Goal: Task Accomplishment & Management: Use online tool/utility

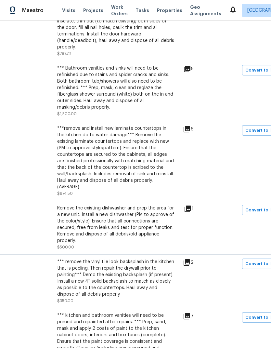
scroll to position [340, 68]
click at [191, 205] on icon at bounding box center [188, 208] width 7 height 7
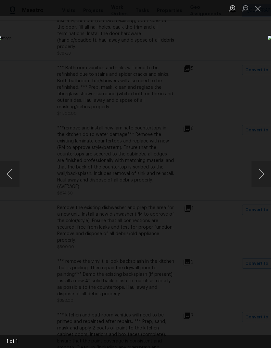
click at [258, 9] on button "Close lightbox" at bounding box center [258, 8] width 13 height 11
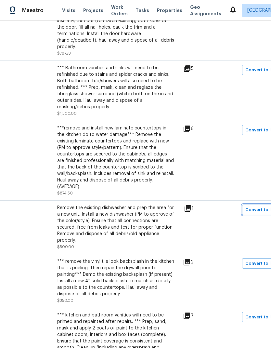
click at [262, 206] on span "Convert to line item" at bounding box center [266, 209] width 43 height 7
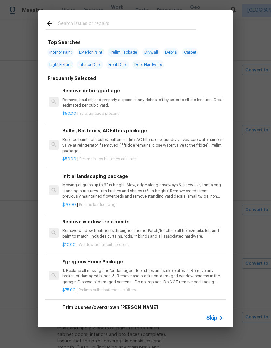
click at [218, 320] on icon at bounding box center [222, 318] width 8 height 8
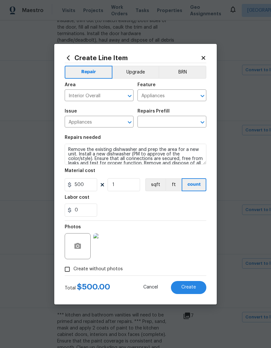
click at [176, 122] on input "text" at bounding box center [163, 122] width 51 height 10
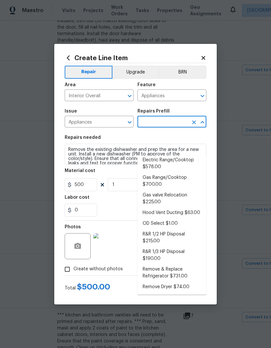
scroll to position [54, 0]
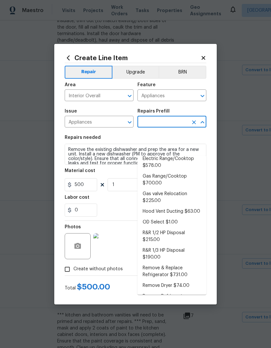
click at [112, 120] on input "Appliances" at bounding box center [90, 122] width 51 height 10
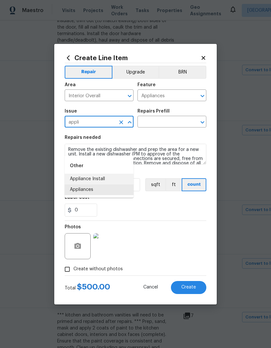
click at [111, 174] on li "Appliance Install" at bounding box center [99, 179] width 69 height 11
type input "Appliance Install"
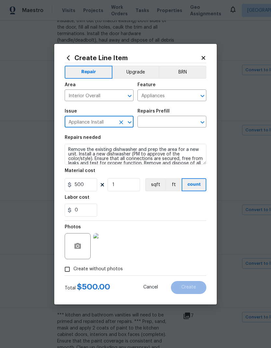
click at [172, 120] on input "text" at bounding box center [163, 122] width 51 height 10
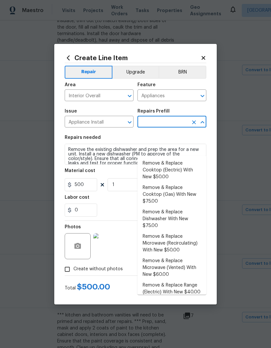
click at [175, 207] on li "Remove & Replace Dishwasher With New $75.00" at bounding box center [172, 219] width 69 height 24
type input "Remove & Replace Dishwasher With New $75.00"
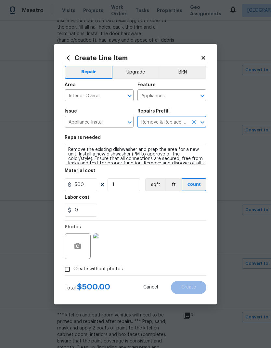
type textarea "Remove the existing dishwasher and replace it with a new dishwasher provided by…"
type input "Remove & Replace Dishwasher With New $75.00"
type input "75"
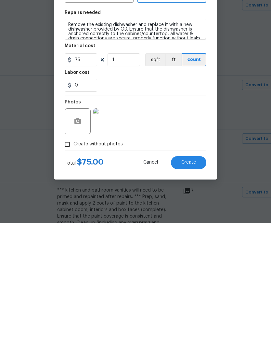
click at [195, 285] on span "Create" at bounding box center [188, 287] width 15 height 5
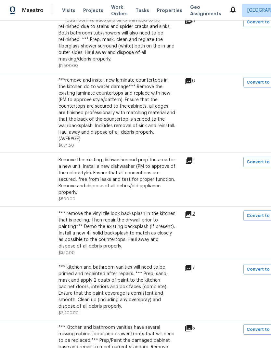
scroll to position [390, 67]
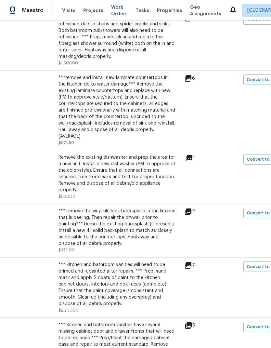
click at [192, 208] on icon at bounding box center [188, 212] width 8 height 8
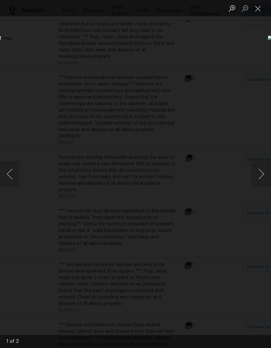
click at [264, 174] on button "Next image" at bounding box center [262, 174] width 20 height 26
click at [260, 173] on button "Next image" at bounding box center [262, 174] width 20 height 26
click at [261, 170] on button "Next image" at bounding box center [262, 174] width 20 height 26
click at [256, 10] on button "Close lightbox" at bounding box center [258, 8] width 13 height 11
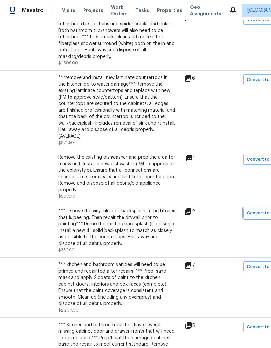
click at [262, 209] on span "Convert to line item" at bounding box center [268, 212] width 43 height 7
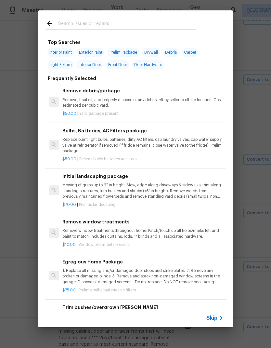
click at [220, 317] on icon at bounding box center [222, 318] width 8 height 8
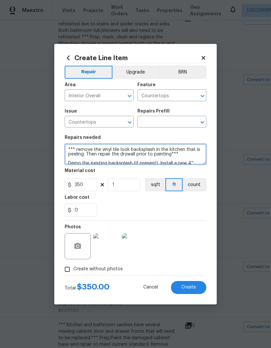
click at [70, 146] on textarea "*** remove the vinyl tile look backsplash in the kitchen that is peeling. Then …" at bounding box center [136, 154] width 142 height 21
click at [71, 146] on textarea "*** remove the vinyl tile look backsplash in the kitchen that is peeling. Then …" at bounding box center [136, 154] width 142 height 21
click at [70, 146] on textarea "*** remove the vinyl tile look backsplash in the kitchen that is peeling. Then …" at bounding box center [136, 154] width 142 height 21
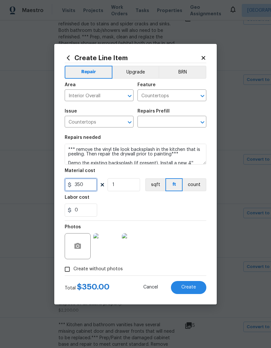
click at [89, 186] on input "350" at bounding box center [81, 184] width 33 height 13
click at [179, 122] on input "text" at bounding box center [163, 122] width 51 height 10
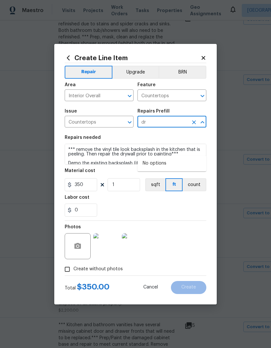
type input "d"
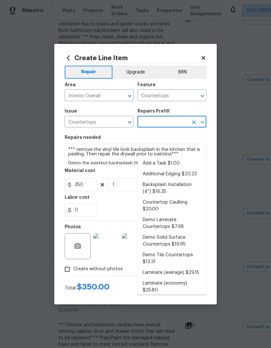
click at [187, 94] on input "Countertops" at bounding box center [163, 96] width 51 height 10
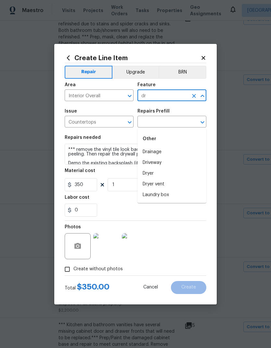
type input "d"
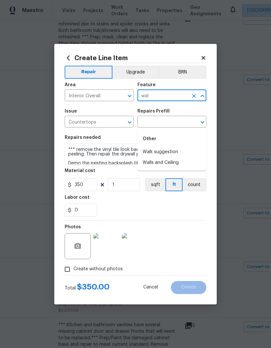
click at [182, 157] on li "Walls and Ceiling" at bounding box center [172, 162] width 69 height 11
type input "Walls and Ceiling"
click at [172, 121] on input "text" at bounding box center [163, 122] width 51 height 10
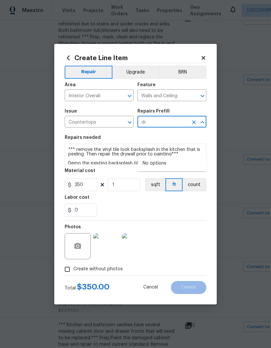
type input "d"
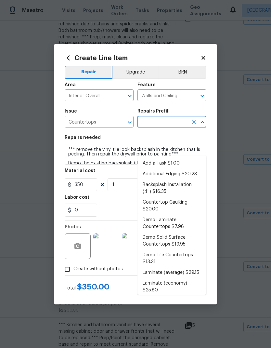
click at [174, 158] on li "Add a Task $1.00" at bounding box center [172, 163] width 69 height 11
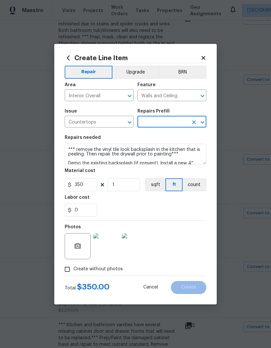
type input "Add a Task $1.00"
type input "Countertops"
type textarea "HPM to detail"
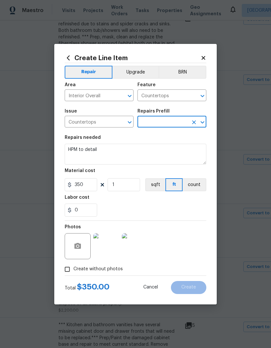
type input "Add a Task $1.00"
type input "1"
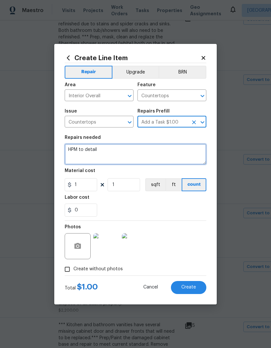
click at [74, 151] on textarea "HPM to detail" at bounding box center [136, 154] width 142 height 21
click at [73, 149] on textarea "HPM to detail" at bounding box center [136, 154] width 142 height 21
paste textarea "*** remove the vinyl tile look backsplash in the kitchen that is peeling. Then …"
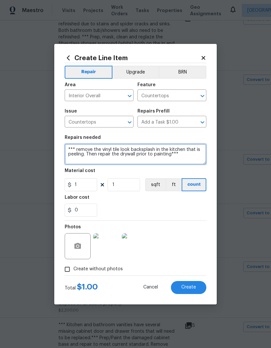
type textarea "*** remove the vinyl tile look backsplash in the kitchen that is peeling. Then …"
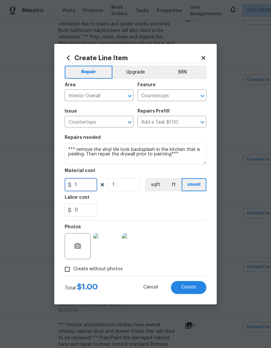
click at [89, 185] on input "1" at bounding box center [81, 184] width 33 height 13
type input "250"
click at [136, 186] on input "1" at bounding box center [124, 184] width 33 height 13
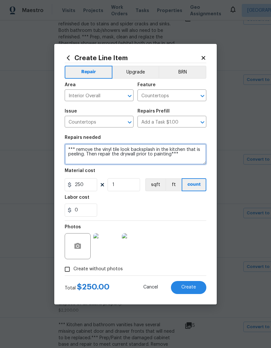
click at [78, 148] on textarea "*** remove the vinyl tile look backsplash in the kitchen that is peeling. Then …" at bounding box center [136, 154] width 142 height 21
click at [196, 286] on button "Create" at bounding box center [188, 287] width 35 height 13
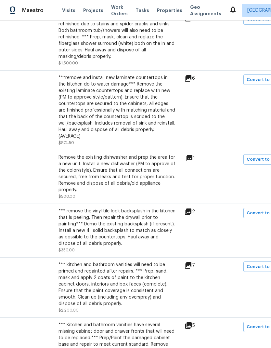
click at [68, 261] on div "*** kitchen and bathroom vanities will need to be primed and repainted after re…" at bounding box center [117, 284] width 117 height 46
click at [59, 261] on div "*** kitchen and bathroom vanities will need to be primed and repainted after re…" at bounding box center [117, 284] width 117 height 46
click at [61, 261] on div "*** kitchen and bathroom vanities will need to be primed and repainted after re…" at bounding box center [117, 284] width 117 height 46
click at [60, 261] on div "*** kitchen and bathroom vanities will need to be primed and repainted after re…" at bounding box center [117, 284] width 117 height 46
click at [101, 263] on div "*** kitchen and bathroom vanities will need to be primed and repainted after re…" at bounding box center [117, 284] width 117 height 46
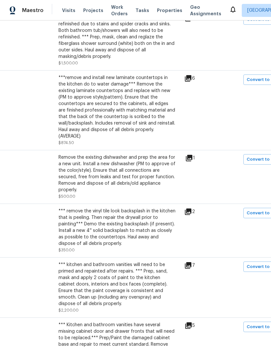
click at [191, 262] on icon at bounding box center [188, 265] width 7 height 7
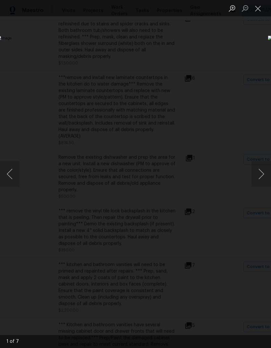
click at [261, 176] on button "Next image" at bounding box center [262, 174] width 20 height 26
click at [262, 173] on button "Next image" at bounding box center [262, 174] width 20 height 26
click at [261, 176] on button "Next image" at bounding box center [262, 174] width 20 height 26
click at [264, 175] on button "Next image" at bounding box center [262, 174] width 20 height 26
click at [263, 173] on button "Next image" at bounding box center [262, 174] width 20 height 26
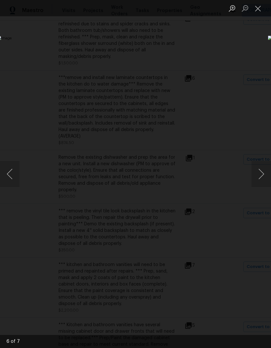
click at [260, 176] on button "Next image" at bounding box center [262, 174] width 20 height 26
click at [259, 174] on button "Next image" at bounding box center [262, 174] width 20 height 26
click at [258, 175] on button "Next image" at bounding box center [262, 174] width 20 height 26
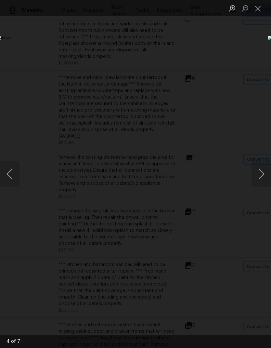
click at [260, 172] on button "Next image" at bounding box center [262, 174] width 20 height 26
click at [262, 174] on button "Next image" at bounding box center [262, 174] width 20 height 26
click at [264, 174] on button "Next image" at bounding box center [262, 174] width 20 height 26
click at [263, 177] on button "Next image" at bounding box center [262, 174] width 20 height 26
click at [260, 13] on button "Close lightbox" at bounding box center [258, 8] width 13 height 11
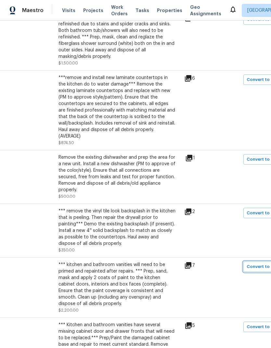
click at [264, 263] on span "Convert to line item" at bounding box center [268, 266] width 43 height 7
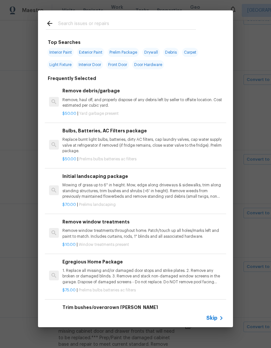
click at [219, 318] on icon at bounding box center [222, 318] width 8 height 8
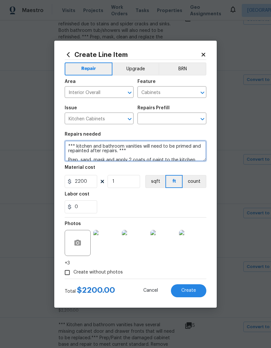
click at [68, 143] on textarea "*** kitchen and bathroom vanities will need to be primed and repainted after re…" at bounding box center [136, 150] width 142 height 21
click at [71, 144] on textarea "*** kitchen and bathroom vanities will need to be primed and repainted after re…" at bounding box center [136, 150] width 142 height 21
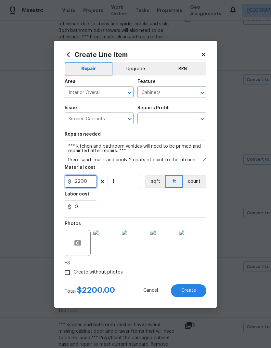
click at [88, 184] on input "2200" at bounding box center [81, 181] width 33 height 13
click at [202, 117] on icon "Open" at bounding box center [203, 119] width 8 height 8
type input "1800"
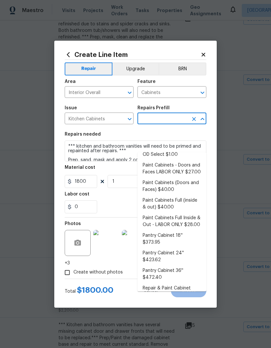
scroll to position [99, 0]
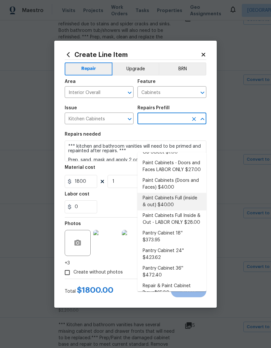
click at [179, 193] on li "Paint Cabinets Full (inside & out) $40.00" at bounding box center [172, 202] width 69 height 18
type input "Paint Cabinets Full (inside & out) $40.00"
type textarea "Prep, sand, mask and apply 2 coats of paint to the kitchen cabinet doors, inter…"
type input "Paint Cabinets Full (inside & out) $40.00"
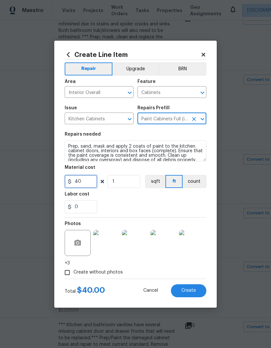
click at [89, 183] on input "40" at bounding box center [81, 181] width 33 height 13
type input "1800"
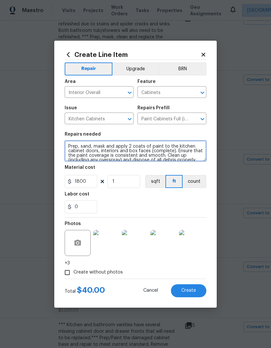
click at [71, 144] on textarea "Prep, sand, mask and apply 2 coats of paint to the kitchen cabinet doors, inter…" at bounding box center [136, 150] width 142 height 21
click at [71, 143] on textarea "Prep, sand, mask and apply 2 coats of paint to the kitchen cabinet doors, inter…" at bounding box center [136, 150] width 142 height 21
click at [81, 145] on textarea "Prep, sand, mask and apply 2 coats of paint to the kitchen cabinet doors, inter…" at bounding box center [136, 150] width 142 height 21
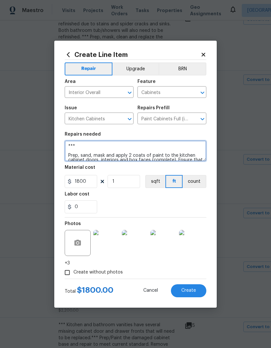
click at [90, 144] on textarea "*** Prep, sand, mask and apply 2 coats of paint to the kitchen cabinet doors, i…" at bounding box center [136, 150] width 142 height 21
click at [93, 146] on textarea "*** Prep, sand, mask and apply 2 coats of paint to the kitchen cabinet doors, i…" at bounding box center [136, 150] width 142 height 21
click at [97, 144] on textarea "*** Prep, sand, mask and apply 2 coats of paint to the kitchen cabinet doors, i…" at bounding box center [136, 150] width 142 height 21
click at [95, 142] on textarea "*** Prep, sand, mask and apply 2 coats of paint to the kitchen cabinet doors, i…" at bounding box center [136, 150] width 142 height 21
click at [87, 144] on textarea "*** Prep, sand, mask and apply 2 coats of paint to the kitchen cabinet doors, i…" at bounding box center [136, 150] width 142 height 21
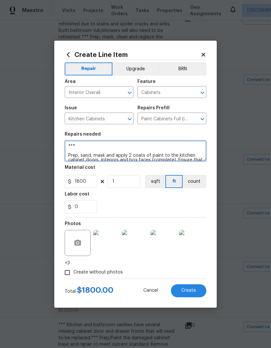
click at [99, 144] on textarea "*** Prep, sand, mask and apply 2 coats of paint to the kitchen cabinet doors, i…" at bounding box center [136, 150] width 142 height 21
click at [107, 146] on textarea "*** Prep, sand, mask and apply 2 coats of paint to the kitchen cabinet doors, i…" at bounding box center [136, 150] width 142 height 21
click at [106, 146] on textarea "*** Prep, sand, mask and apply 2 coats of paint to the kitchen cabinet doors, i…" at bounding box center [136, 150] width 142 height 21
paste textarea "*** *** kitchen and bathroom vanities will need to be primed and repainted afte…"
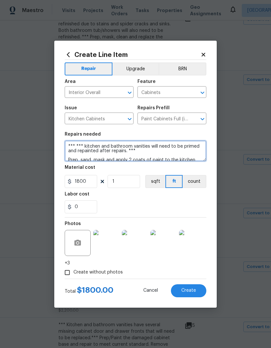
click at [76, 144] on textarea "*** *** kitchen and bathroom vanities will need to be primed and repainted afte…" at bounding box center [136, 150] width 142 height 21
click at [83, 143] on textarea "*** *** kitchen and bathroom vanities will need to be primed and repainted afte…" at bounding box center [136, 150] width 142 height 21
click at [86, 144] on textarea "*** *** kitchen and bathroom vanities will need to be primed and repainted afte…" at bounding box center [136, 150] width 142 height 21
click at [165, 157] on textarea "*** *** kitchen and bathroom vanities will need to be primed and repainted afte…" at bounding box center [136, 150] width 142 height 21
click at [85, 144] on textarea "*** *** kitchen and bathroom vanities will need to be primed and repainted afte…" at bounding box center [136, 150] width 142 height 21
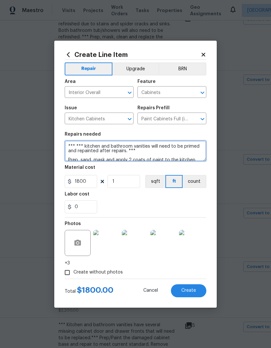
type textarea "*** *** kitchen and bathroom vanities will need to be primed and repainted afte…"
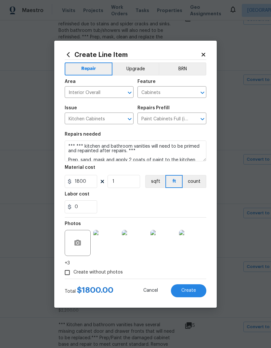
click at [196, 288] on button "Create" at bounding box center [188, 290] width 35 height 13
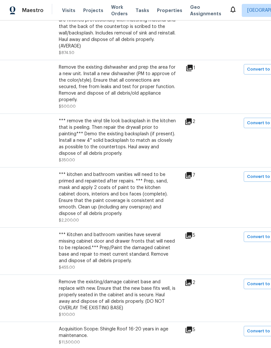
scroll to position [490, 67]
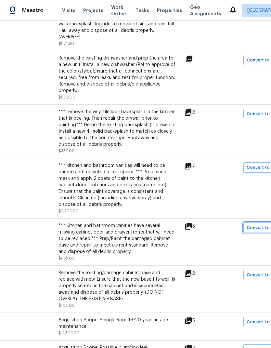
click at [260, 224] on span "Convert to line item" at bounding box center [268, 227] width 43 height 7
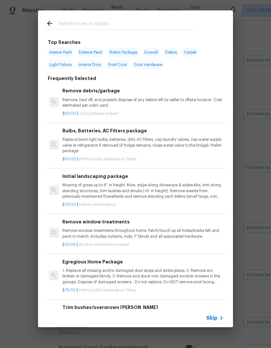
click at [217, 318] on span "Skip" at bounding box center [211, 318] width 11 height 7
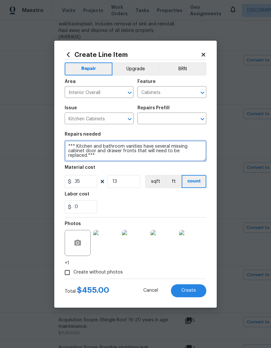
click at [70, 144] on textarea "*** Kitchen and bathroom vanities have several missing cabinet door and drawer …" at bounding box center [136, 150] width 142 height 21
click at [71, 143] on textarea "*** Kitchen and bathroom vanities have several missing cabinet door and drawer …" at bounding box center [136, 150] width 142 height 21
click at [71, 142] on textarea "*** Kitchen and bathroom vanities have several missing cabinet door and drawer …" at bounding box center [136, 150] width 142 height 21
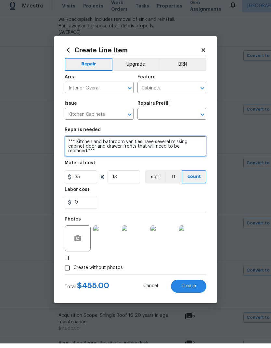
click at [202, 115] on icon "Open" at bounding box center [203, 119] width 8 height 8
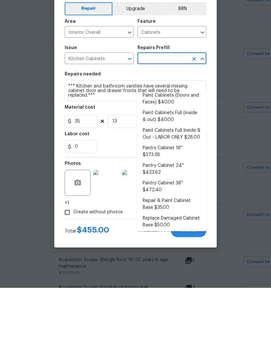
scroll to position [124, 0]
click at [173, 256] on li "Repair & Paint Cabinet Base $35.00" at bounding box center [172, 265] width 69 height 18
type input "Repair & Paint Cabinet Base $35.00"
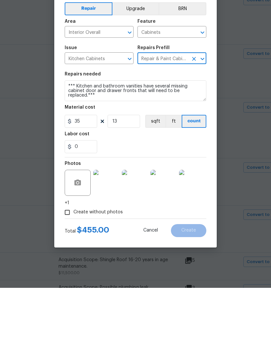
type textarea "Prep/Paint the damaged cabinet base and repair to meet current standard. Remove…"
type input "Repair & Paint Cabinet Base $35.00"
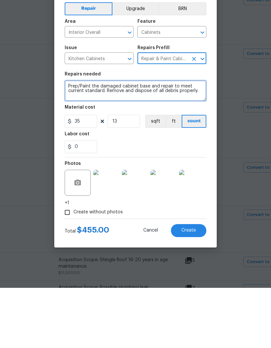
click at [71, 140] on textarea "Prep/Paint the damaged cabinet base and repair to meet current standard. Remove…" at bounding box center [136, 150] width 142 height 21
click at [72, 140] on textarea "Prep/Paint the damaged cabinet base and repair to meet current standard. Remove…" at bounding box center [136, 150] width 142 height 21
click at [71, 140] on textarea "Prep/Paint the damaged cabinet base and repair to meet current standard. Remove…" at bounding box center [136, 150] width 142 height 21
paste textarea "*** Kitchen and bathroom vanities have several missing cabinet door and drawer …"
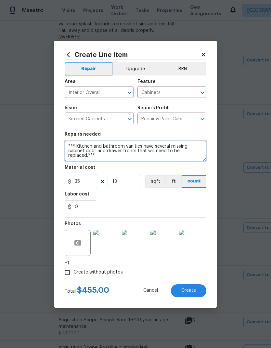
type textarea "*** Kitchen and bathroom vanities have several missing cabinet door and drawer …"
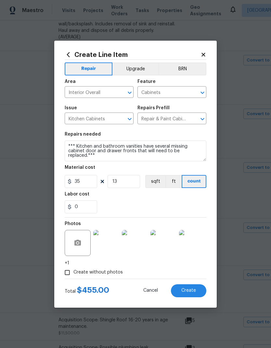
click at [200, 292] on button "Create" at bounding box center [188, 290] width 35 height 13
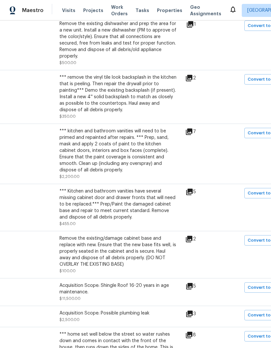
scroll to position [526, 67]
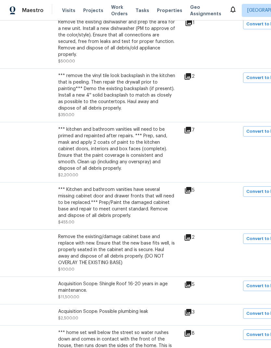
click at [191, 234] on icon at bounding box center [188, 237] width 7 height 7
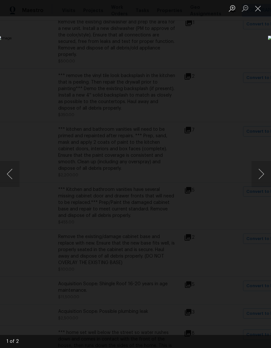
click at [265, 172] on button "Next image" at bounding box center [262, 174] width 20 height 26
click at [263, 174] on button "Next image" at bounding box center [262, 174] width 20 height 26
click at [263, 173] on button "Next image" at bounding box center [262, 174] width 20 height 26
click at [263, 175] on button "Next image" at bounding box center [262, 174] width 20 height 26
click at [264, 176] on button "Next image" at bounding box center [262, 174] width 20 height 26
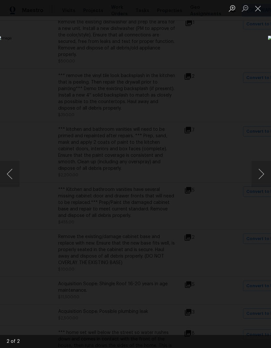
click at [258, 12] on button "Close lightbox" at bounding box center [258, 8] width 13 height 11
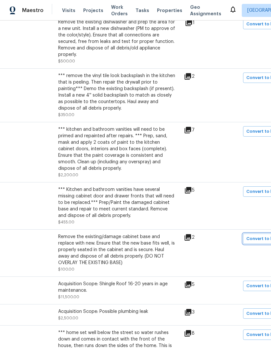
click at [262, 235] on span "Convert to line item" at bounding box center [267, 238] width 43 height 7
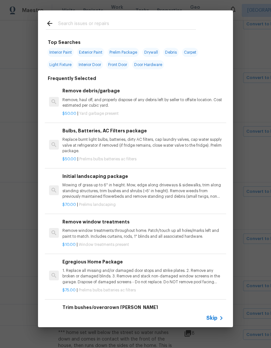
click at [221, 318] on icon at bounding box center [222, 318] width 8 height 8
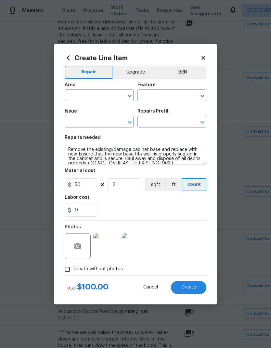
type input "Interior Overall"
type input "Cabinets"
type input "Kitchen Cabinets"
click at [201, 120] on icon "Open" at bounding box center [203, 122] width 8 height 8
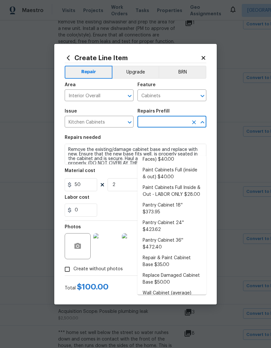
scroll to position [131, 0]
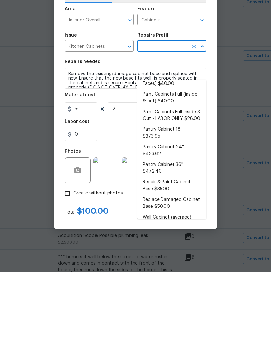
click at [185, 270] on li "Replace Damaged Cabinet Base $50.00" at bounding box center [172, 279] width 69 height 18
type input "Replace Damaged Cabinet Base $50.00"
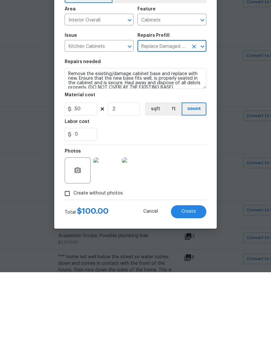
click at [197, 281] on button "Create" at bounding box center [188, 287] width 35 height 13
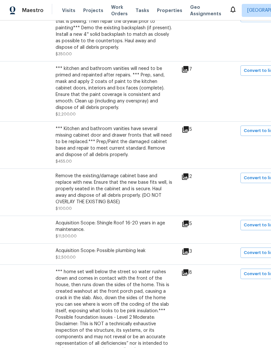
scroll to position [587, 70]
click at [189, 220] on icon at bounding box center [185, 223] width 7 height 7
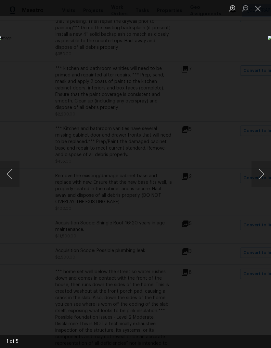
click at [262, 169] on button "Next image" at bounding box center [262, 174] width 20 height 26
click at [262, 173] on button "Next image" at bounding box center [262, 174] width 20 height 26
click at [261, 174] on button "Next image" at bounding box center [262, 174] width 20 height 26
click at [260, 174] on button "Next image" at bounding box center [262, 174] width 20 height 26
click at [261, 173] on button "Next image" at bounding box center [262, 174] width 20 height 26
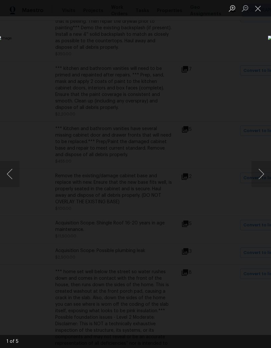
click at [260, 7] on button "Close lightbox" at bounding box center [258, 8] width 13 height 11
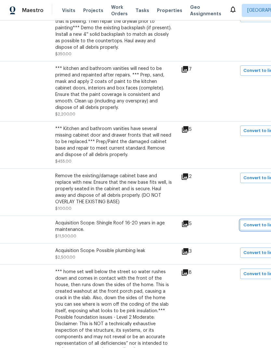
click at [263, 221] on span "Convert to line item" at bounding box center [265, 224] width 43 height 7
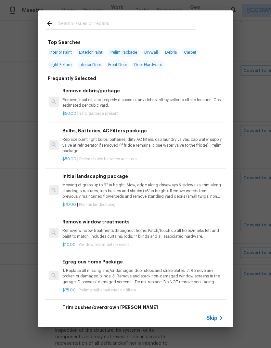
click at [217, 316] on span "Skip" at bounding box center [211, 318] width 11 height 7
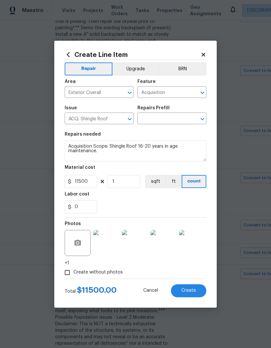
click at [202, 89] on icon "Open" at bounding box center [203, 93] width 8 height 8
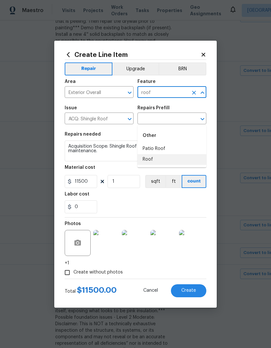
click at [153, 154] on li "Roof" at bounding box center [172, 159] width 69 height 11
type input "Roof"
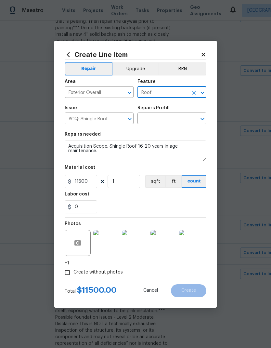
click at [131, 115] on button "Open" at bounding box center [129, 118] width 9 height 9
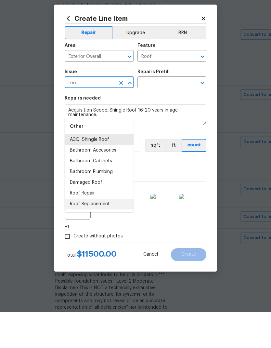
click at [101, 235] on li "Roof Replacement" at bounding box center [99, 240] width 69 height 11
type input "Roof Replacement"
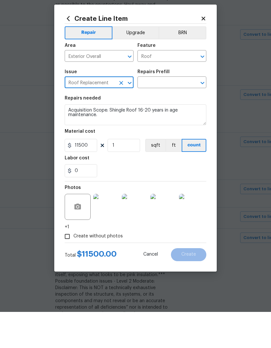
click at [185, 114] on input "text" at bounding box center [163, 119] width 51 height 10
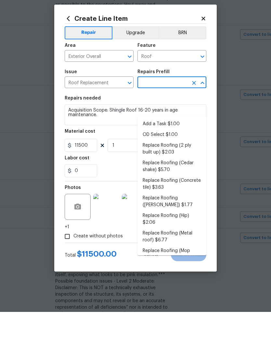
scroll to position [0, 0]
click at [174, 155] on li "Add a Task $1.00" at bounding box center [172, 160] width 69 height 11
type input "Add a Task $1.00"
type input "[PERSON_NAME] and Trim"
type textarea "HPM to detail"
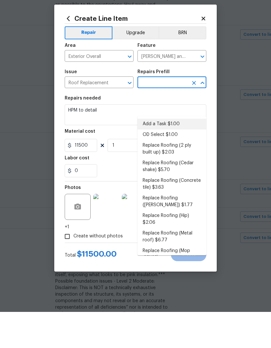
type input "Add a Task $1.00"
type input "1"
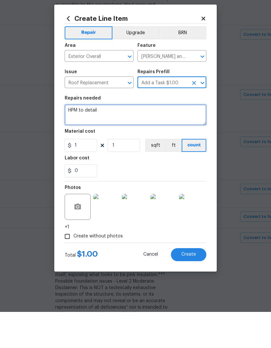
click at [72, 140] on textarea "HPM to detail" at bounding box center [136, 150] width 142 height 21
click at [84, 140] on textarea "Please quote for roof replacement" at bounding box center [136, 150] width 142 height 21
type textarea "Please send quote for roof replacement"
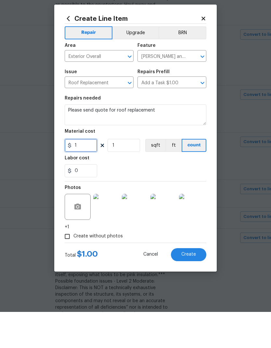
click at [86, 175] on input "1" at bounding box center [81, 181] width 33 height 13
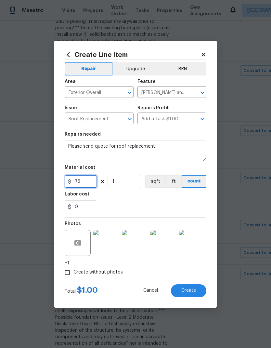
type input "75"
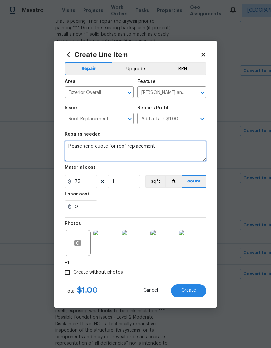
click at [166, 148] on textarea "Please send quote for roof replacement" at bounding box center [136, 150] width 142 height 21
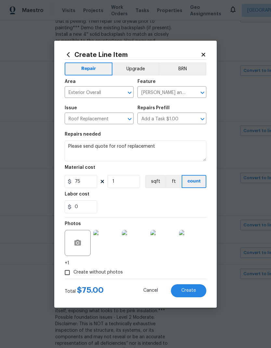
click at [195, 291] on span "Create" at bounding box center [188, 290] width 15 height 5
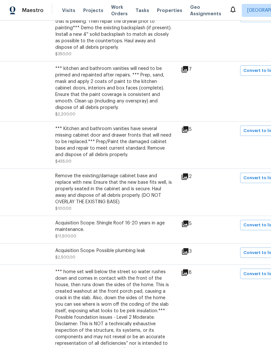
click at [189, 247] on icon at bounding box center [185, 251] width 8 height 8
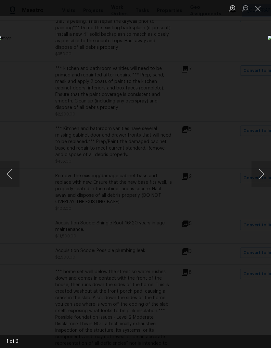
click at [262, 174] on button "Next image" at bounding box center [262, 174] width 20 height 26
click at [263, 171] on button "Next image" at bounding box center [262, 174] width 20 height 26
click at [263, 169] on button "Next image" at bounding box center [262, 174] width 20 height 26
click at [261, 168] on button "Next image" at bounding box center [262, 174] width 20 height 26
click at [262, 7] on button "Close lightbox" at bounding box center [258, 8] width 13 height 11
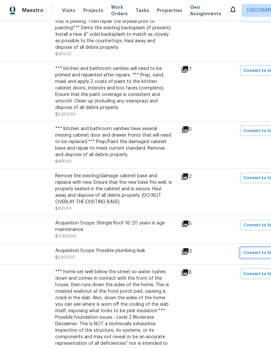
click at [264, 249] on span "Convert to line item" at bounding box center [265, 252] width 43 height 7
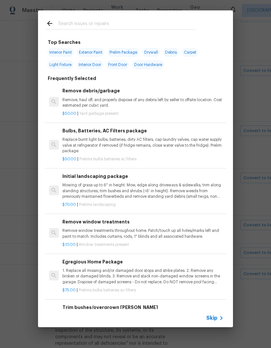
click at [220, 321] on icon at bounding box center [222, 318] width 8 height 8
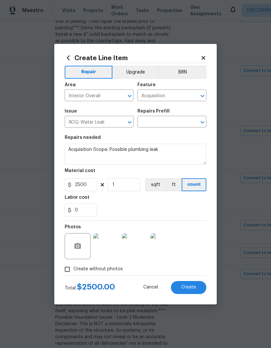
click at [204, 92] on icon "Open" at bounding box center [203, 96] width 8 height 8
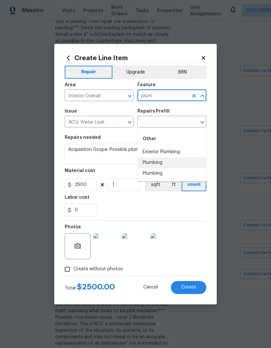
click at [162, 157] on li "Plumbing" at bounding box center [172, 162] width 69 height 11
type input "Plumbing"
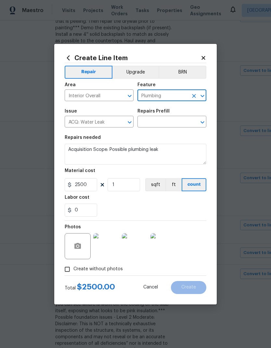
click at [133, 118] on div "ACQ: Water Leak ​" at bounding box center [99, 122] width 69 height 10
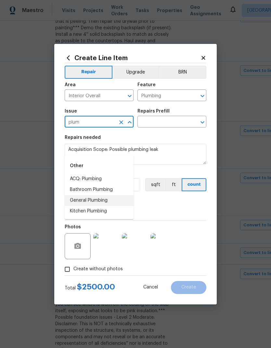
click at [107, 195] on li "General Plumbing" at bounding box center [99, 200] width 69 height 11
type input "General Plumbing"
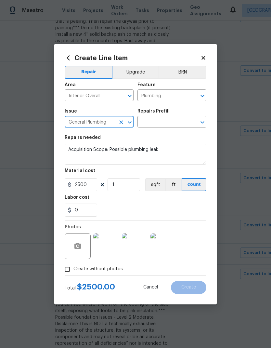
click at [199, 122] on icon "Open" at bounding box center [203, 122] width 8 height 8
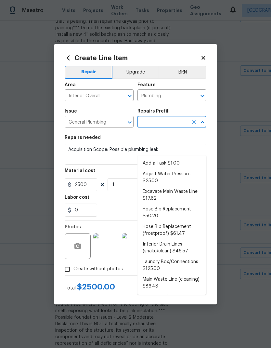
click at [170, 158] on li "Add a Task $1.00" at bounding box center [172, 163] width 69 height 11
type input "Add a Task $1.00"
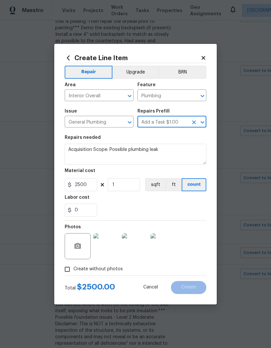
type textarea "HPM to detail"
type input "Add a Task $1.00"
type input "1"
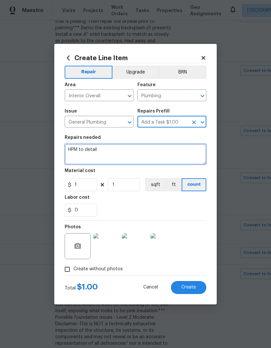
click at [70, 146] on textarea "HPM to detail" at bounding box center [136, 154] width 142 height 21
click at [70, 145] on textarea "HPM to detail" at bounding box center [136, 154] width 142 height 21
click at [71, 149] on textarea "HPM to detail" at bounding box center [136, 154] width 142 height 21
click at [70, 149] on textarea "HPM to detail" at bounding box center [136, 154] width 142 height 21
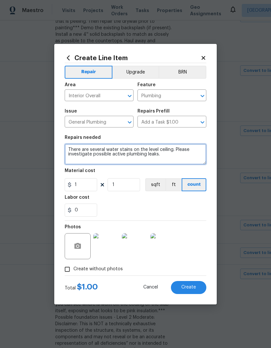
click at [147, 149] on textarea "There are several water stains on the level ceiling. Please investigate possibl…" at bounding box center [136, 154] width 142 height 21
click at [187, 146] on textarea "There are several water stains on the lower level ceiling. Please investigate p…" at bounding box center [136, 154] width 142 height 21
click at [188, 147] on textarea "There are several water stains on the lower level ceiling. Please investigate p…" at bounding box center [136, 154] width 142 height 21
click at [186, 151] on textarea "There are several water stains on the lower level ceiling. Please investigate p…" at bounding box center [136, 154] width 142 height 21
click at [189, 154] on textarea "There are several water stains on the lower level ceilings. Please investigate …" at bounding box center [136, 154] width 142 height 21
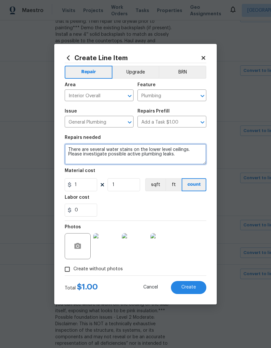
type textarea "There are several water stains on the lower level ceilings. Please investigate …"
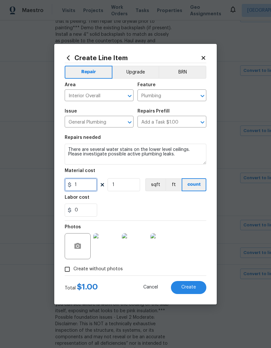
click at [93, 185] on input "1" at bounding box center [81, 184] width 33 height 13
type input "75"
click at [133, 186] on input "1" at bounding box center [124, 184] width 33 height 13
click at [197, 288] on button "Create" at bounding box center [188, 287] width 35 height 13
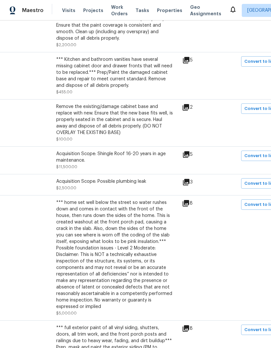
scroll to position [656, 69]
click at [189, 200] on icon at bounding box center [186, 203] width 7 height 7
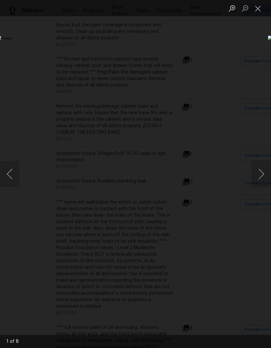
click at [261, 174] on button "Next image" at bounding box center [262, 174] width 20 height 26
click at [261, 173] on button "Next image" at bounding box center [262, 174] width 20 height 26
click at [260, 175] on button "Next image" at bounding box center [262, 174] width 20 height 26
click at [261, 177] on button "Next image" at bounding box center [262, 174] width 20 height 26
click at [262, 177] on button "Next image" at bounding box center [262, 174] width 20 height 26
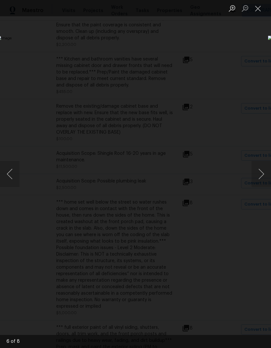
click at [263, 177] on button "Next image" at bounding box center [262, 174] width 20 height 26
click at [264, 175] on button "Next image" at bounding box center [262, 174] width 20 height 26
click at [261, 177] on button "Next image" at bounding box center [262, 174] width 20 height 26
click at [259, 176] on button "Next image" at bounding box center [262, 174] width 20 height 26
click at [258, 175] on button "Next image" at bounding box center [262, 174] width 20 height 26
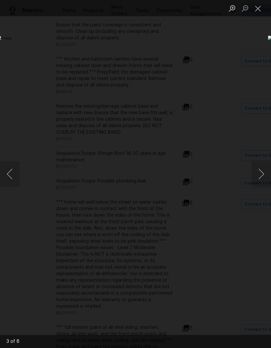
click at [260, 10] on button "Close lightbox" at bounding box center [258, 8] width 13 height 11
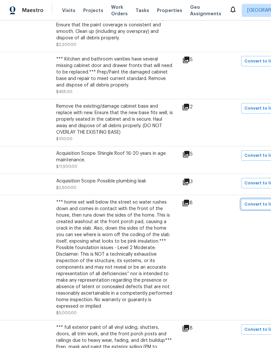
click at [265, 201] on span "Convert to line item" at bounding box center [266, 204] width 43 height 7
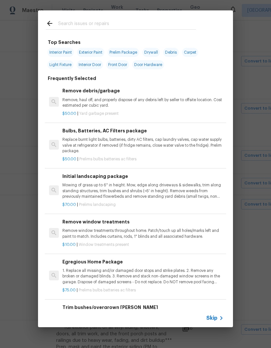
click at [219, 320] on icon at bounding box center [222, 318] width 8 height 8
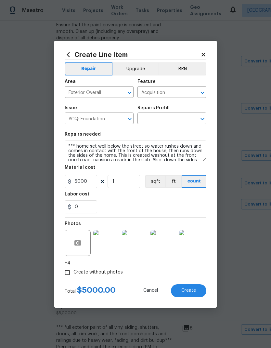
click at [202, 89] on icon "Open" at bounding box center [203, 93] width 8 height 8
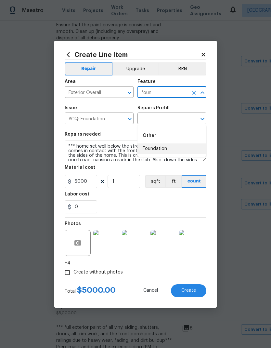
click at [162, 143] on li "Foundation" at bounding box center [172, 148] width 69 height 11
type input "Foundation"
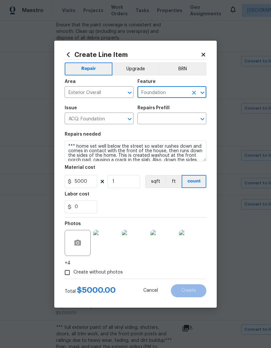
click at [132, 118] on icon "Open" at bounding box center [130, 119] width 8 height 8
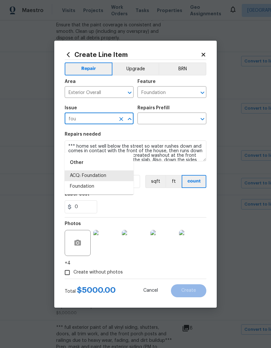
click at [97, 181] on li "Foundation" at bounding box center [99, 186] width 69 height 11
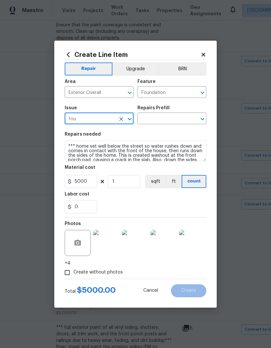
type input "Foundation"
click at [173, 116] on input "text" at bounding box center [163, 119] width 51 height 10
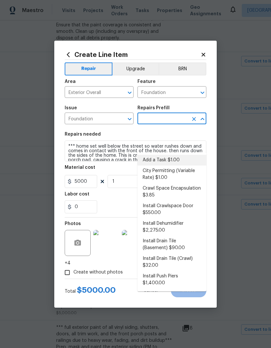
click at [168, 155] on li "Add a Task $1.00" at bounding box center [172, 160] width 69 height 11
type input "Add a Task $1.00"
type textarea "HPM to detail"
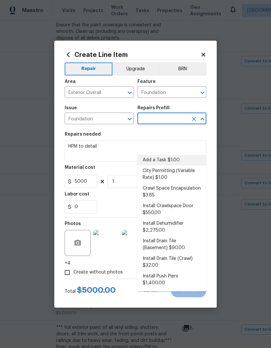
type input "Add a Task $1.00"
type input "1"
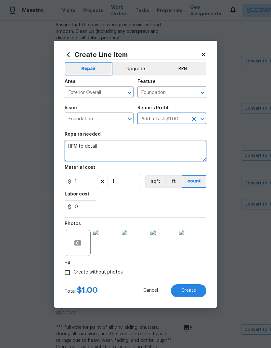
click at [71, 144] on textarea "HPM to detail" at bounding box center [136, 150] width 142 height 21
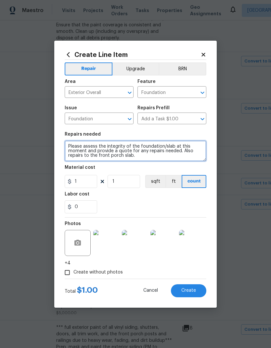
type textarea "Please assess the integrity of the foundation/slab at this moment and provide a…"
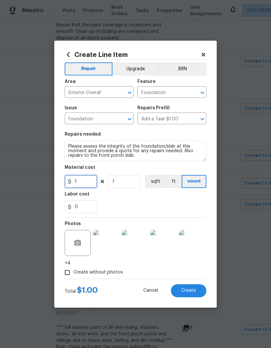
click at [91, 178] on input "1" at bounding box center [81, 181] width 33 height 13
click at [94, 182] on input "1" at bounding box center [81, 181] width 33 height 13
type input "75"
click at [126, 180] on input "1" at bounding box center [124, 181] width 33 height 13
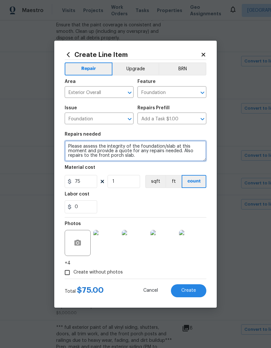
click at [86, 149] on textarea "Please assess the integrity of the foundation/slab at this moment and provide a…" at bounding box center [136, 150] width 142 height 21
click at [115, 156] on textarea "Please assess the integrity of the foundation/slab at this home and provide a q…" at bounding box center [136, 150] width 142 height 21
click at [124, 156] on textarea "Please assess the integrity of the foundation/slab at this home and provide a q…" at bounding box center [136, 150] width 142 height 21
type textarea "Please assess the integrity of the foundation/slab at this home and provide a q…"
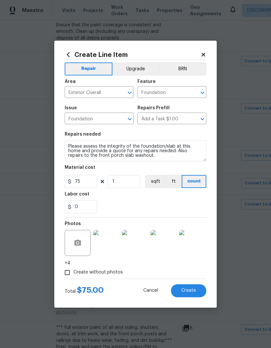
click at [196, 293] on button "Create" at bounding box center [188, 290] width 35 height 13
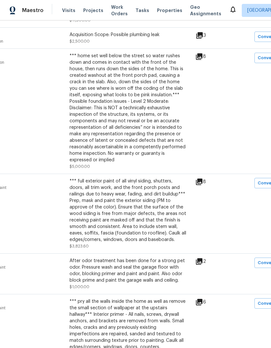
scroll to position [806, 54]
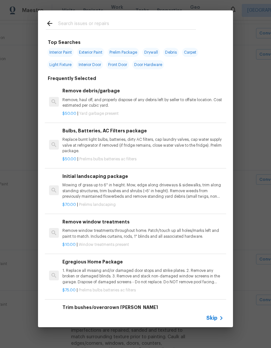
click at [216, 316] on span "Skip" at bounding box center [211, 318] width 11 height 7
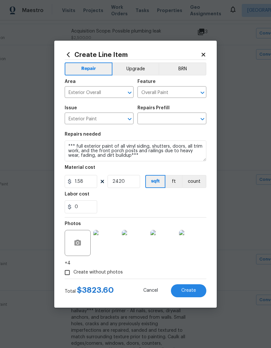
click at [111, 247] on img at bounding box center [106, 243] width 26 height 26
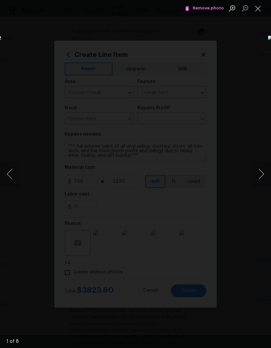
click at [259, 177] on button "Next image" at bounding box center [262, 174] width 20 height 26
click at [256, 178] on button "Next image" at bounding box center [262, 174] width 20 height 26
click at [254, 178] on button "Next image" at bounding box center [262, 174] width 20 height 26
click at [260, 174] on button "Next image" at bounding box center [262, 174] width 20 height 26
click at [261, 173] on button "Next image" at bounding box center [262, 174] width 20 height 26
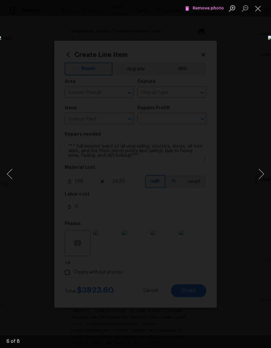
click at [261, 175] on button "Next image" at bounding box center [262, 174] width 20 height 26
click at [263, 174] on button "Next image" at bounding box center [262, 174] width 20 height 26
click at [262, 174] on button "Next image" at bounding box center [262, 174] width 20 height 26
click at [256, 9] on button "Close lightbox" at bounding box center [258, 8] width 13 height 11
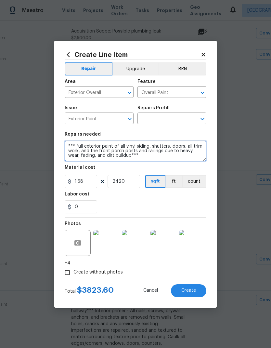
click at [70, 145] on textarea "*** full exterior paint of all vinyl siding, shutters, doors, all trim work, an…" at bounding box center [136, 150] width 142 height 21
click at [69, 143] on textarea "*** full exterior paint of all vinyl siding, shutters, doors, all trim work, an…" at bounding box center [136, 150] width 142 height 21
click at [69, 142] on textarea "*** full exterior paint of all vinyl siding, shutters, doors, all trim work, an…" at bounding box center [136, 150] width 142 height 21
click at [203, 118] on icon "Open" at bounding box center [203, 119] width 8 height 8
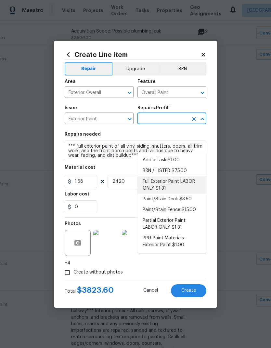
click at [185, 176] on li "Full Exterior Paint LABOR ONLY $1.31" at bounding box center [172, 185] width 69 height 18
type input "Full Exterior Paint LABOR ONLY $1.31"
type textarea "Full Exterior Paint - Prep, mask and paint the exterior of the home. Ensure tha…"
type input "Full Exterior Paint LABOR ONLY $1.31"
type input "1.31"
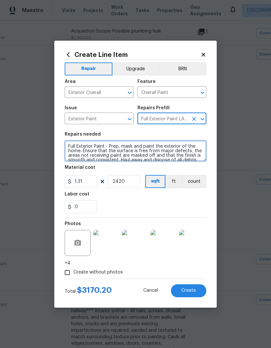
click at [69, 144] on textarea "Full Exterior Paint - Prep, mask and paint the exterior of the home. Ensure tha…" at bounding box center [136, 150] width 142 height 21
click at [79, 144] on textarea "Full Exterior Paint - Prep, mask and paint the exterior of the home. Ensure tha…" at bounding box center [136, 150] width 142 height 21
paste textarea "*** full exterior paint of all vinyl siding, shutters, doors, all trim work, an…"
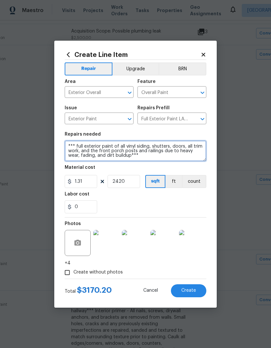
type textarea "*** full exterior paint of all vinyl siding, shutters, doors, all trim work, an…"
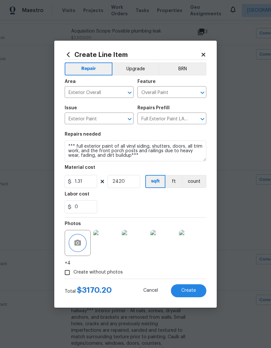
click at [78, 245] on icon "button" at bounding box center [77, 243] width 7 height 6
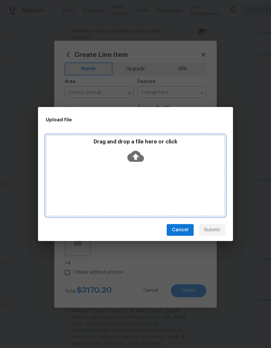
click at [138, 156] on icon at bounding box center [135, 156] width 17 height 17
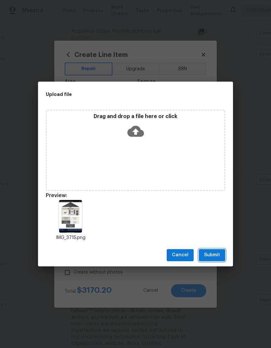
click at [220, 256] on span "Submit" at bounding box center [212, 255] width 16 height 8
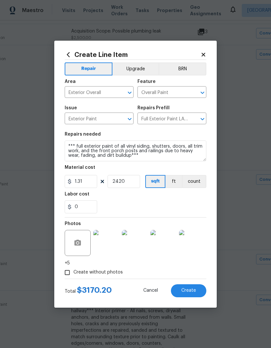
click at [198, 292] on button "Create" at bounding box center [188, 290] width 35 height 13
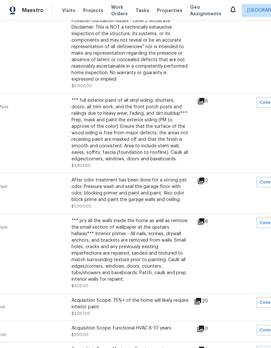
scroll to position [883, 54]
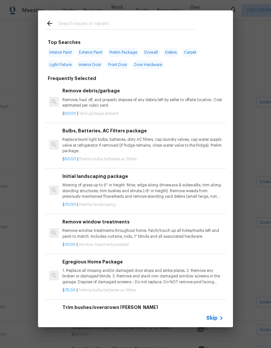
click at [219, 317] on icon at bounding box center [222, 318] width 8 height 8
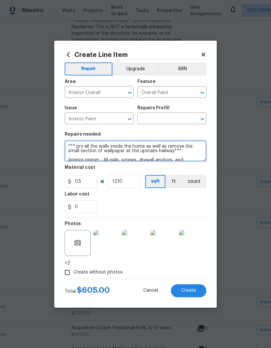
click at [82, 148] on textarea "*** pry all the walls inside the home as well as remove the small section of wa…" at bounding box center [136, 150] width 142 height 21
click at [70, 143] on textarea "*** prim all the walls inside the home as well as remove the small section of w…" at bounding box center [136, 150] width 142 height 21
click at [201, 119] on icon "Open" at bounding box center [203, 119] width 8 height 8
type textarea "*** prim all the walls inside the home as well as remove the small section of w…"
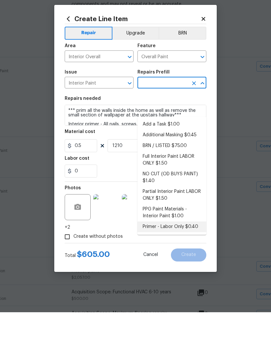
click at [192, 257] on li "Primer - Labor Only $0.40" at bounding box center [172, 262] width 69 height 11
type input "Primer - Labor Only $0.40"
type textarea "Interior primer - PRIMER PROVIDED BY OPENDOOR - All nails, screws, drywall anch…"
type input "Primer - Labor Only $0.40"
type input "0.4"
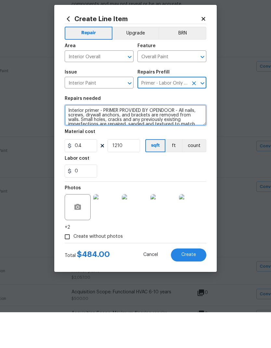
click at [68, 140] on textarea "Interior primer - PRIMER PROVIDED BY OPENDOOR - All nails, screws, drywall anch…" at bounding box center [136, 150] width 142 height 21
click at [78, 140] on textarea "Interior primer - PRIMER PROVIDED BY OPENDOOR - All nails, screws, drywall anch…" at bounding box center [136, 150] width 142 height 21
click at [76, 140] on textarea "Interior primer - PRIMER PROVIDED BY OPENDOOR - All nails, screws, drywall anch…" at bounding box center [136, 150] width 142 height 21
paste textarea "*** prim all the walls inside the home as well as remove the small section of w…"
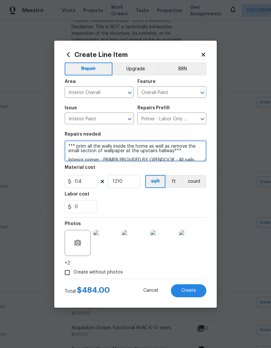
type textarea "*** prim all the walls inside the home as well as remove the small section of w…"
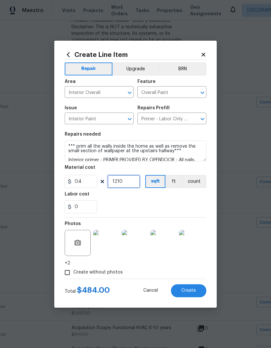
click at [138, 180] on input "1210" at bounding box center [124, 181] width 33 height 13
type input "1272"
click at [198, 288] on button "Create" at bounding box center [188, 290] width 35 height 13
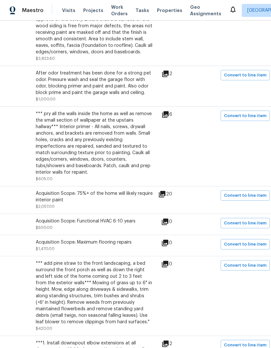
scroll to position [989, 89]
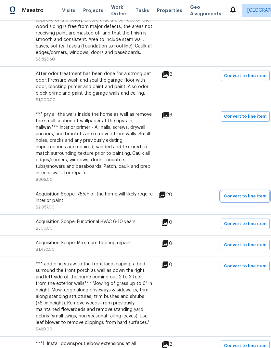
click at [259, 192] on span "Convert to line item" at bounding box center [245, 195] width 43 height 7
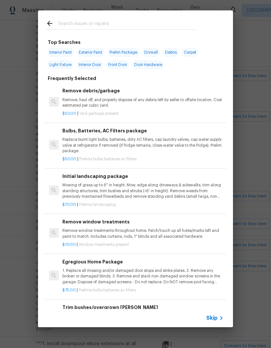
click at [219, 317] on icon at bounding box center [222, 318] width 8 height 8
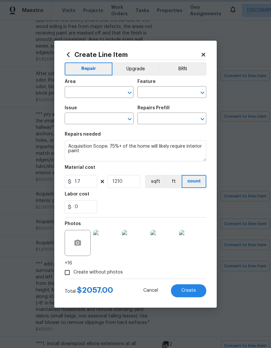
type input "Interior Overall"
type input "Acquisition"
type input "ACQ: Paint"
click at [203, 90] on icon "Open" at bounding box center [203, 93] width 8 height 8
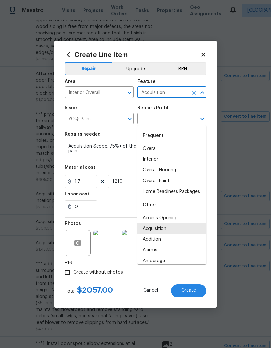
click at [167, 176] on li "Overall Paint" at bounding box center [172, 181] width 69 height 11
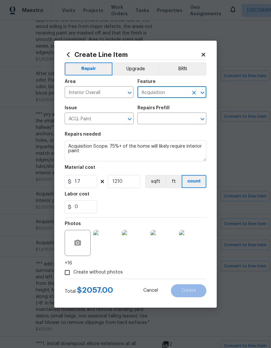
type input "Overall Paint"
click at [129, 117] on icon "Open" at bounding box center [130, 119] width 8 height 8
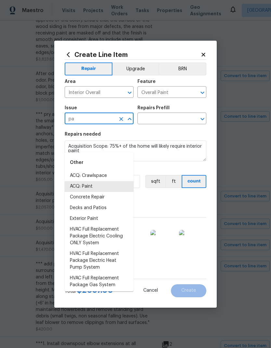
scroll to position [0, 0]
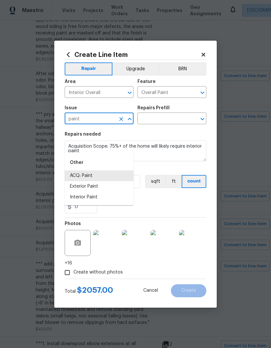
click at [92, 192] on li "Interior Paint" at bounding box center [99, 197] width 69 height 11
type input "Interior Paint"
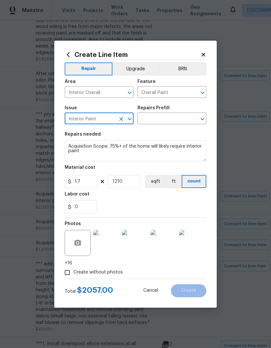
click at [176, 115] on input "text" at bounding box center [163, 119] width 51 height 10
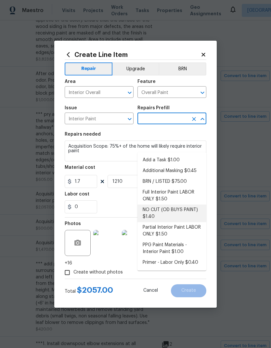
click at [187, 205] on li "NO CUT (OD BUYS PAINT) $1.40" at bounding box center [172, 214] width 69 height 18
type input "NO CUT (OD BUYS PAINT) $1.40"
type textarea "NO CUTS, Opendoor to Purchase Paint - (walls, ceilings, trim, and doors) - All …"
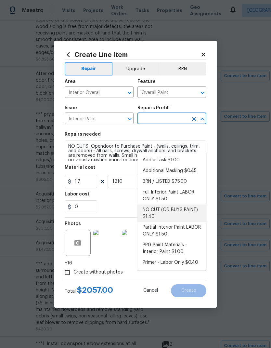
type input "NO CUT (OD BUYS PAINT) $1.40"
type input "1.4"
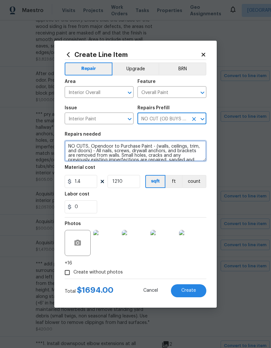
click at [71, 142] on textarea "NO CUTS, Opendoor to Purchase Paint - (walls, ceilings, trim, and doors) - All …" at bounding box center [136, 150] width 142 height 21
click at [80, 145] on textarea "NO CUTS, Opendoor to Purchase Paint - (walls, ceilings, trim, and doors) - All …" at bounding box center [136, 150] width 142 height 21
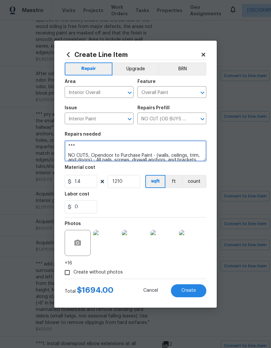
click at [92, 145] on textarea "*** NO CUTS, Opendoor to Purchase Paint - (walls, ceilings, trim, and doors) - …" at bounding box center [136, 150] width 142 height 21
paste textarea "1. Full repaint of the walls, trim, doors, and ceilings do to quality of existi…"
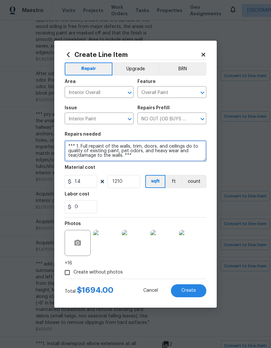
click at [80, 144] on textarea "*** 1. Full repaint of the walls, trim, doors, and ceilings do to quality of ex…" at bounding box center [136, 150] width 142 height 21
click at [120, 149] on textarea "*** 1. Full repaint of the walls, trim, doors, and ceilings do to quality of ex…" at bounding box center [136, 150] width 142 height 21
click at [81, 143] on textarea "*** 1. Full repaint of the walls, trim, doors, and ceilings do to quality of ex…" at bounding box center [136, 150] width 142 height 21
click at [83, 144] on textarea "*** 1. Full repaint of the walls, trim, doors, and ceilings do to quality of ex…" at bounding box center [136, 150] width 142 height 21
click at [160, 154] on textarea "*** Full repaint of the walls, trim, doors, and ceilings do to quality of exist…" at bounding box center [136, 150] width 142 height 21
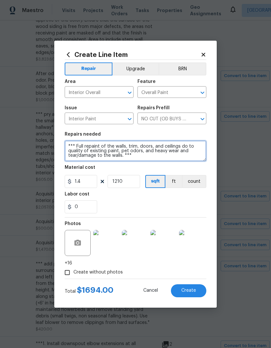
type textarea "*** Full repaint of the walls, trim, doors, and ceilings do to quality of exist…"
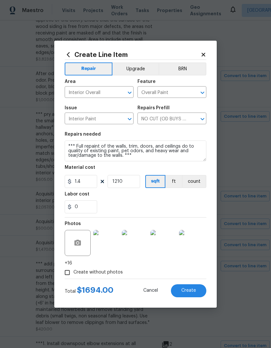
click at [202, 293] on button "Create" at bounding box center [188, 290] width 35 height 13
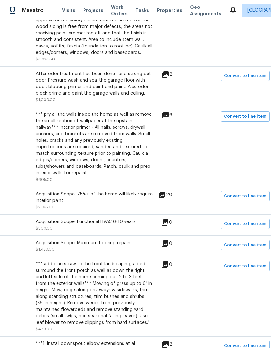
click at [169, 240] on icon at bounding box center [165, 244] width 8 height 8
click at [168, 240] on icon at bounding box center [165, 243] width 7 height 7
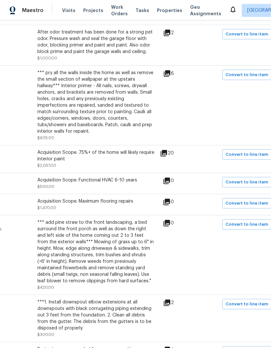
scroll to position [1030, 88]
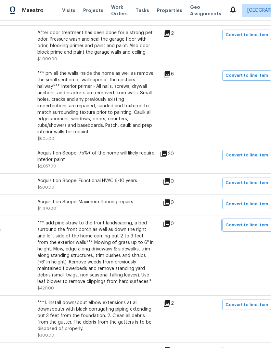
click at [256, 221] on span "Convert to line item" at bounding box center [247, 224] width 43 height 7
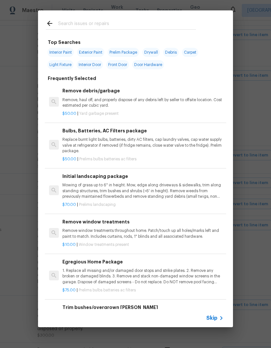
click at [219, 316] on icon at bounding box center [222, 318] width 8 height 8
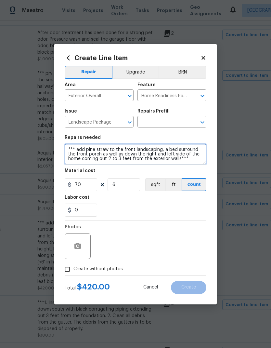
click at [70, 149] on textarea "*** add pine straw to the front landscaping, a bed surround the front porch as …" at bounding box center [136, 154] width 142 height 21
click at [71, 146] on textarea "*** add pine straw to the front landscaping, a bed surround the front porch as …" at bounding box center [136, 154] width 142 height 21
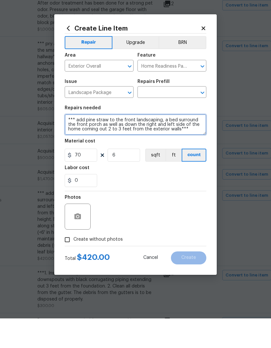
scroll to position [0, 0]
click at [203, 118] on icon "Open" at bounding box center [203, 122] width 8 height 8
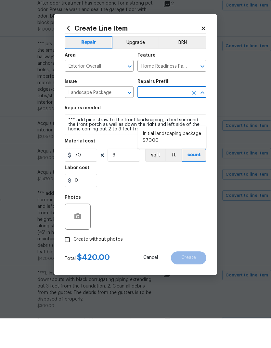
click at [188, 158] on li "Initial landscaping package $70.00" at bounding box center [172, 167] width 69 height 18
type input "Initial landscaping package $70.00"
type textarea "Mowing of grass up to 6" in height. Mow, edge along driveways & sidewalks, trim…"
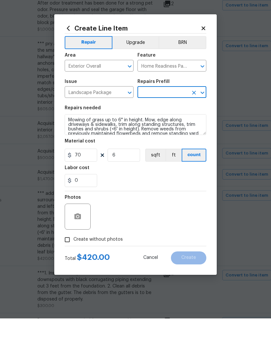
type input "Initial landscaping package $70.00"
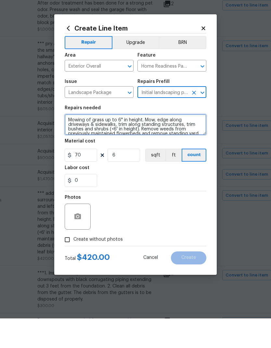
click at [70, 144] on textarea "Mowing of grass up to 6" in height. Mow, edge along driveways & sidewalks, trim…" at bounding box center [136, 154] width 142 height 21
click at [82, 144] on textarea "Mowing of grass up to 6" in height. Mow, edge along driveways & sidewalks, trim…" at bounding box center [136, 154] width 142 height 21
click at [85, 144] on textarea "Mowing of grass up to 6" in height. Mow, edge along driveways & sidewalks, trim…" at bounding box center [136, 154] width 142 height 21
paste textarea "*** add pine straw to the front landscaping, a bed surround the front porch as …"
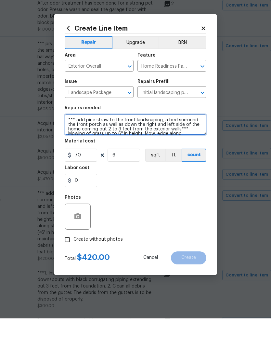
click at [77, 144] on textarea "*** add pine straw to the front landscaping, a bed surround the front porch as …" at bounding box center [136, 154] width 142 height 21
click at [78, 144] on textarea "*** add pine straw to the front landscaping, a bed surround the front porch as …" at bounding box center [136, 154] width 142 height 21
click at [70, 144] on textarea "*** 1. add pine straw to the front landscaping, a bed surround the front porch …" at bounding box center [136, 154] width 142 height 21
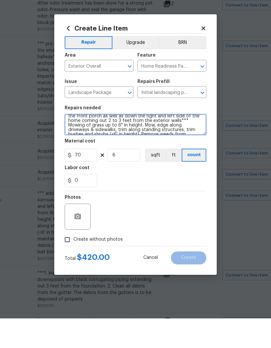
scroll to position [9, 0]
click at [122, 144] on textarea "*** 1. add pine straw to the front landscaping, a bed surround the front porch …" at bounding box center [136, 154] width 142 height 21
click at [70, 144] on textarea "*** 1. add pine straw to the front landscaping, a bed surround the front porch …" at bounding box center [136, 154] width 142 height 21
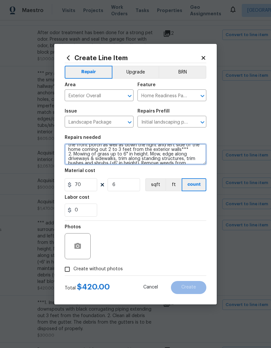
type textarea "*** 1. add pine straw to the front landscaping, a bed surround the front porch …"
click at [69, 272] on input "Create without photos" at bounding box center [67, 269] width 12 height 12
checkbox input "true"
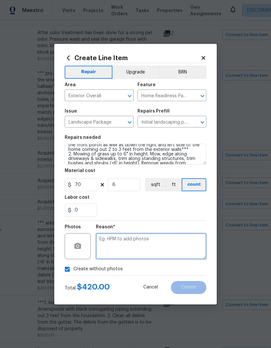
click at [129, 239] on textarea at bounding box center [151, 246] width 111 height 26
type textarea "HPM to add photos"
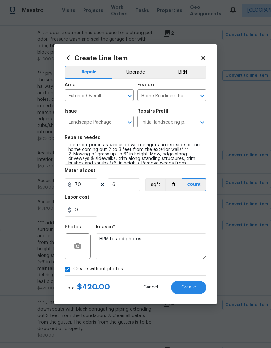
click at [200, 286] on button "Create" at bounding box center [188, 287] width 35 height 13
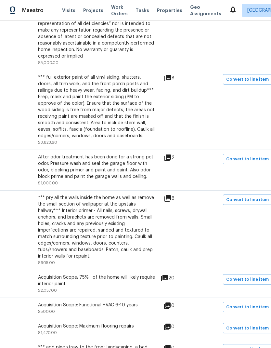
scroll to position [907, 87]
click at [171, 74] on icon at bounding box center [168, 77] width 7 height 7
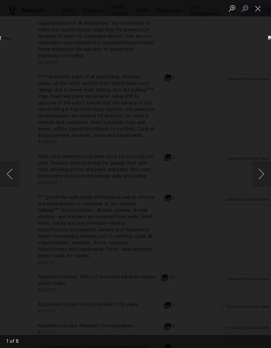
click at [263, 172] on button "Next image" at bounding box center [262, 174] width 20 height 26
click at [264, 174] on button "Next image" at bounding box center [262, 174] width 20 height 26
click at [263, 174] on button "Next image" at bounding box center [262, 174] width 20 height 26
click at [259, 176] on button "Next image" at bounding box center [262, 174] width 20 height 26
click at [263, 175] on button "Next image" at bounding box center [262, 174] width 20 height 26
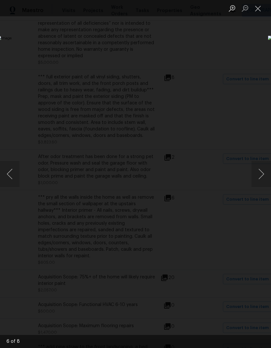
click at [259, 179] on button "Next image" at bounding box center [262, 174] width 20 height 26
click at [260, 177] on button "Next image" at bounding box center [262, 174] width 20 height 26
click at [262, 173] on button "Next image" at bounding box center [262, 174] width 20 height 26
click at [257, 11] on button "Close lightbox" at bounding box center [258, 8] width 13 height 11
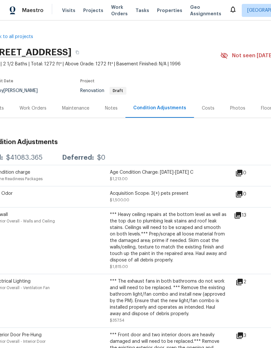
scroll to position [0, 15]
click at [40, 105] on div "Work Orders" at bounding box center [33, 108] width 27 height 7
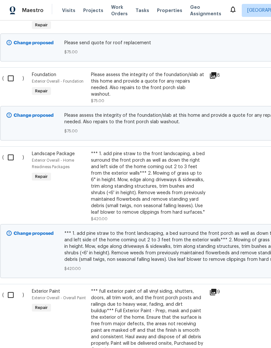
scroll to position [226, 9]
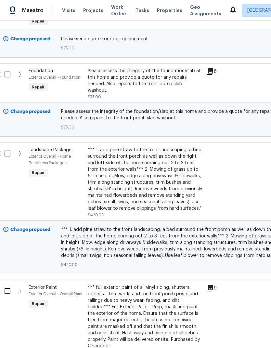
click at [160, 181] on div "*** 1. add pine straw to the front landscaping, a bed surround the front porch …" at bounding box center [145, 179] width 114 height 65
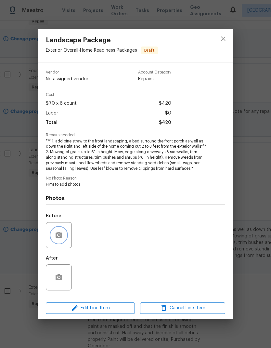
click at [63, 237] on button "button" at bounding box center [59, 235] width 16 height 16
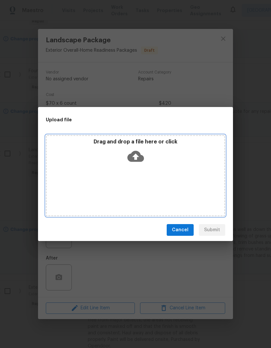
click at [137, 151] on icon at bounding box center [135, 156] width 17 height 17
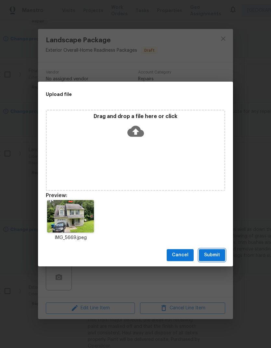
click at [223, 256] on button "Submit" at bounding box center [212, 255] width 26 height 12
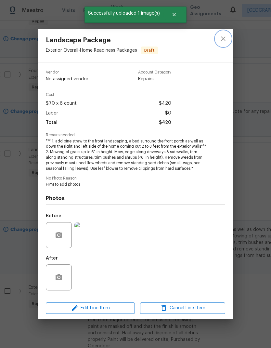
click at [225, 37] on icon "close" at bounding box center [223, 39] width 4 height 4
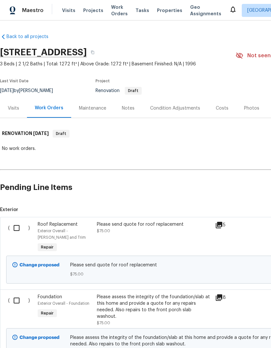
scroll to position [0, 0]
click at [181, 108] on div "Condition Adjustments" at bounding box center [175, 108] width 50 height 7
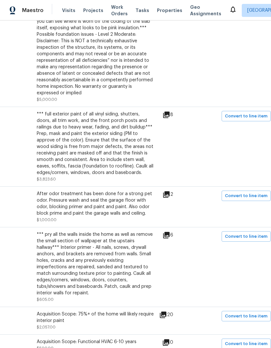
scroll to position [871, 96]
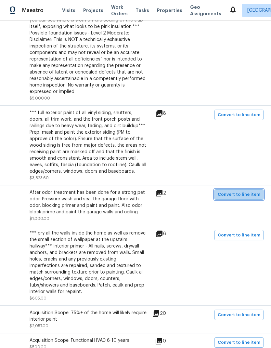
click at [253, 192] on span "Convert to line item" at bounding box center [239, 194] width 43 height 7
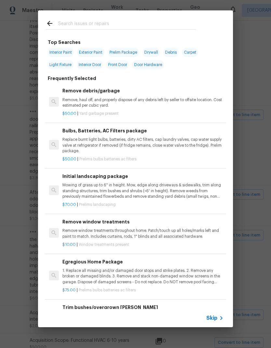
click at [220, 317] on icon at bounding box center [222, 318] width 8 height 8
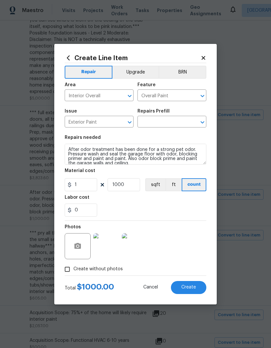
scroll to position [0, 0]
click at [71, 147] on textarea "After odor treatment has been done for a strong pet odor. Pressure wash and sea…" at bounding box center [136, 154] width 142 height 21
click at [72, 150] on textarea "After odor treatment has been done for a strong pet odor. Pressure wash and sea…" at bounding box center [136, 154] width 142 height 21
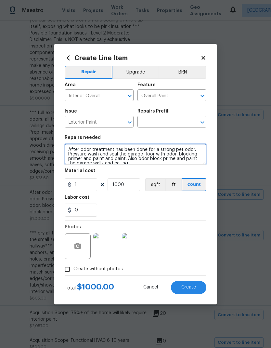
scroll to position [5, 0]
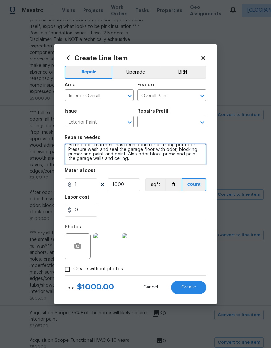
click at [202, 122] on icon "Open" at bounding box center [203, 122] width 8 height 8
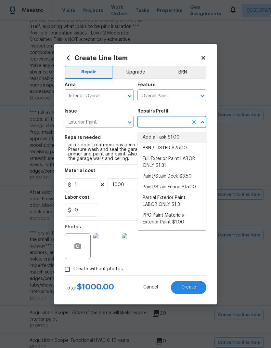
click at [179, 138] on li "Add a Task $1.00" at bounding box center [172, 137] width 69 height 11
type input "Add a Task $1.00"
type textarea "HPM to detail"
type input "Add a Task $1.00"
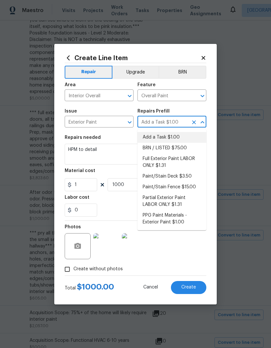
scroll to position [0, 0]
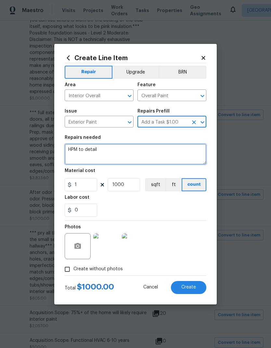
click at [74, 147] on textarea "HPM to detail" at bounding box center [136, 154] width 142 height 21
click at [75, 147] on textarea "HPM to detail" at bounding box center [136, 154] width 142 height 21
paste textarea "After odor treatment has been done for a strong pet odor. Pressure wash and sea…"
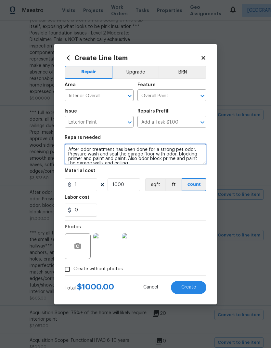
scroll to position [2, 0]
type textarea "After odor treatment has been done for a strong pet odor. Pressure wash and sea…"
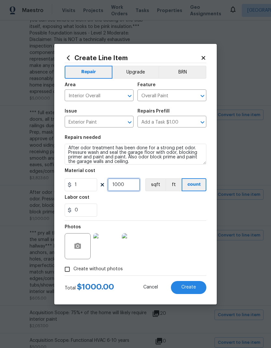
click at [130, 186] on input "1000" at bounding box center [124, 184] width 33 height 13
click at [141, 250] on img at bounding box center [135, 246] width 26 height 26
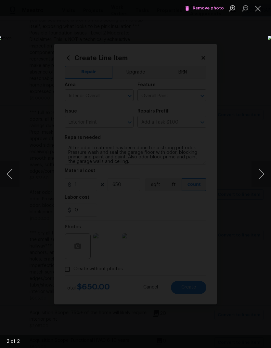
click at [260, 7] on button "Close lightbox" at bounding box center [258, 8] width 13 height 11
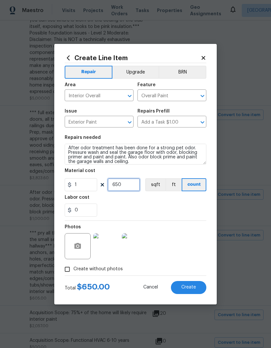
click at [127, 185] on input "650" at bounding box center [124, 184] width 33 height 13
click at [130, 185] on input "550" at bounding box center [124, 184] width 33 height 13
type input "700"
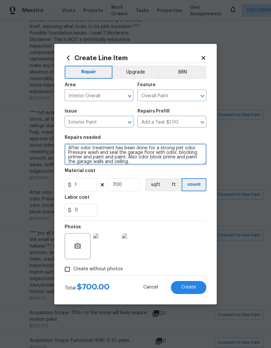
click at [141, 156] on textarea "After odor treatment has been done for a strong pet odor. Pressure wash and sea…" at bounding box center [136, 154] width 142 height 21
click at [141, 157] on textarea "After odor treatment has been done for a strong pet odor. Pressure wash and sea…" at bounding box center [136, 154] width 142 height 21
click at [141, 156] on textarea "After odor treatment has been done for a strong pet odor. Pressure wash and sea…" at bounding box center [136, 154] width 142 height 21
click at [160, 164] on textarea "After odor treatment has been done for a strong pet odor. Pressure wash and sea…" at bounding box center [136, 154] width 142 height 21
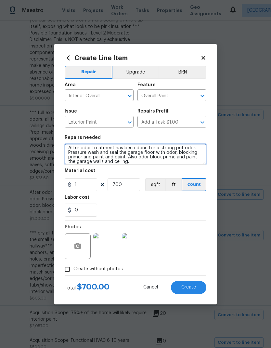
click at [72, 152] on textarea "After odor treatment has been done for a strong pet odor. Pressure wash and sea…" at bounding box center [136, 154] width 142 height 21
click at [202, 288] on button "Create" at bounding box center [188, 287] width 35 height 13
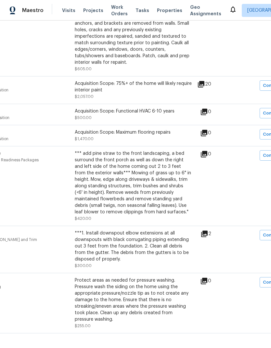
scroll to position [1100, 50]
click at [208, 235] on icon at bounding box center [204, 234] width 7 height 7
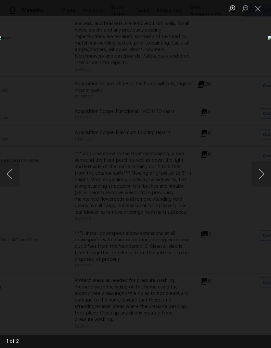
click at [258, 171] on button "Next image" at bounding box center [262, 174] width 20 height 26
click at [260, 170] on button "Next image" at bounding box center [262, 174] width 20 height 26
click at [258, 172] on button "Next image" at bounding box center [262, 174] width 20 height 26
click at [261, 171] on button "Next image" at bounding box center [262, 174] width 20 height 26
click at [260, 168] on button "Next image" at bounding box center [262, 174] width 20 height 26
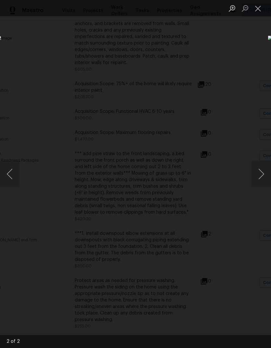
click at [263, 168] on button "Next image" at bounding box center [262, 174] width 20 height 26
click at [263, 9] on button "Close lightbox" at bounding box center [258, 8] width 13 height 11
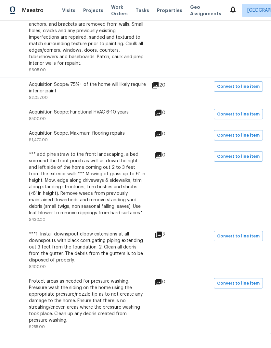
scroll to position [1099, 96]
click at [247, 237] on span "Convert to line item" at bounding box center [238, 235] width 43 height 7
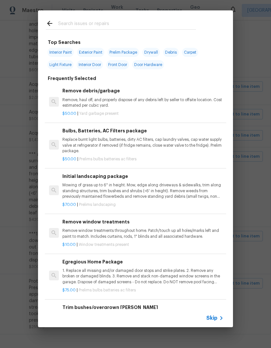
click at [220, 319] on icon at bounding box center [222, 318] width 8 height 8
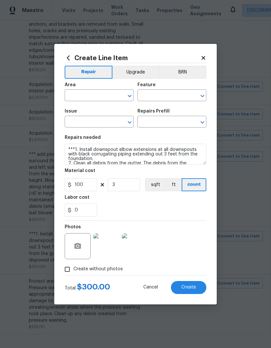
type input "Exterior Overall"
type input "[PERSON_NAME] and Trim"
type input "Gutters"
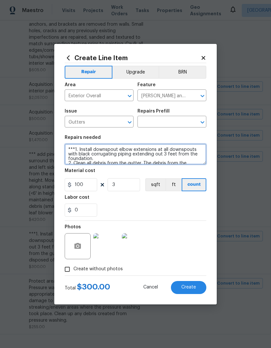
click at [71, 148] on textarea "***1. Install downspout elbow extensions at all downspouts with black corrugati…" at bounding box center [136, 154] width 142 height 21
click at [69, 147] on textarea "***1. Install downspout elbow extensions at all downspouts with black corrugati…" at bounding box center [136, 154] width 142 height 21
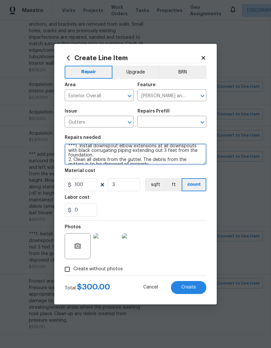
scroll to position [9, 0]
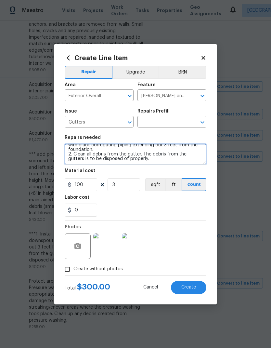
click at [204, 120] on icon "Open" at bounding box center [203, 122] width 8 height 8
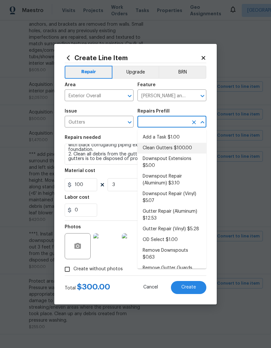
click at [189, 149] on li "Clean Gutters $100.00" at bounding box center [172, 148] width 69 height 11
type input "Clean Gutters $100.00"
type textarea "Clean all debris from the gutter. The debris from the gutters is to be disposed…"
type input "Clean Gutters $100.00"
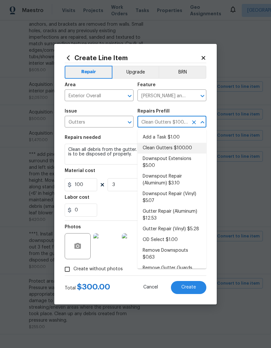
scroll to position [0, 0]
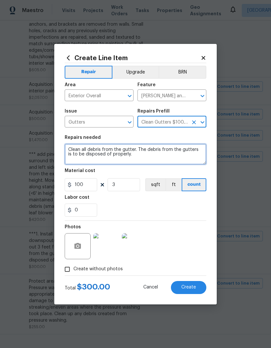
click at [70, 146] on textarea "Clean all debris from the gutter. The debris from the gutters is to be disposed…" at bounding box center [136, 154] width 142 height 21
paste textarea "***1. Install downspout elbow extensions at all downspouts with black corrugati…"
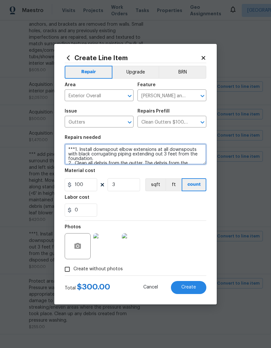
scroll to position [2, 0]
type textarea "***1. Install downspout elbow extensions at all downspouts with black corrugati…"
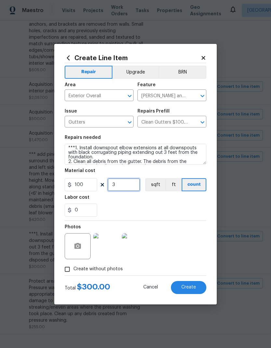
click at [134, 186] on input "3" at bounding box center [124, 184] width 33 height 13
type input "2"
click at [197, 287] on button "Create" at bounding box center [188, 287] width 35 height 13
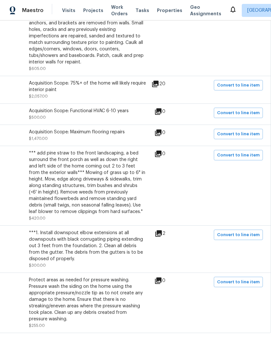
scroll to position [1100, 96]
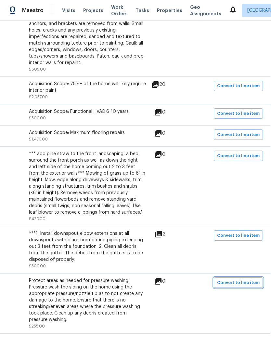
click at [250, 284] on span "Convert to line item" at bounding box center [238, 282] width 43 height 7
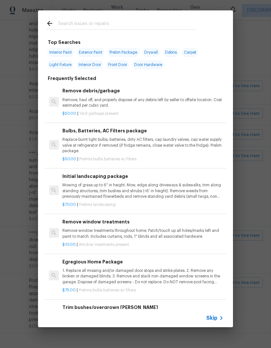
click at [218, 318] on icon at bounding box center [222, 318] width 8 height 8
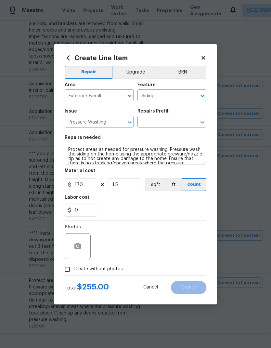
click at [203, 119] on icon "Open" at bounding box center [203, 122] width 8 height 8
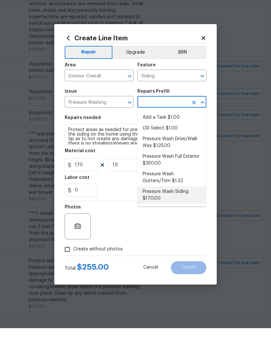
click at [177, 206] on li "Pressure Wash Siding $170.00" at bounding box center [172, 215] width 69 height 18
type input "Pressure Wash Siding $170.00"
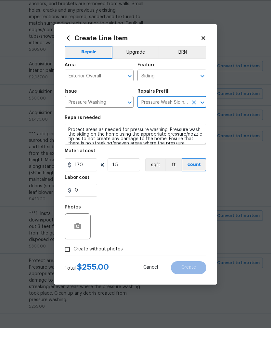
scroll to position [20, 0]
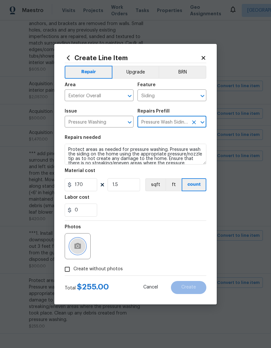
click at [80, 248] on icon "button" at bounding box center [77, 246] width 7 height 6
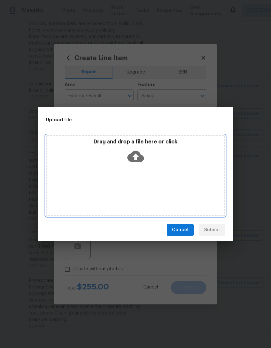
click at [140, 156] on icon at bounding box center [135, 156] width 17 height 11
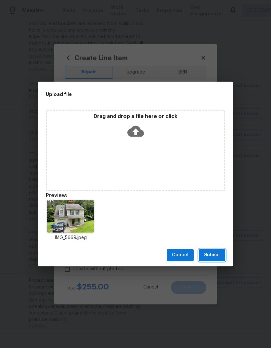
click at [219, 255] on span "Submit" at bounding box center [212, 255] width 16 height 8
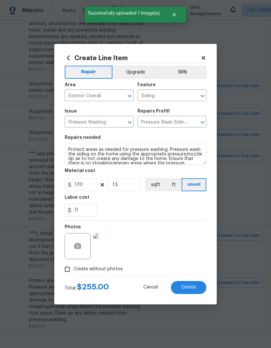
click at [197, 287] on button "Create" at bounding box center [188, 287] width 35 height 13
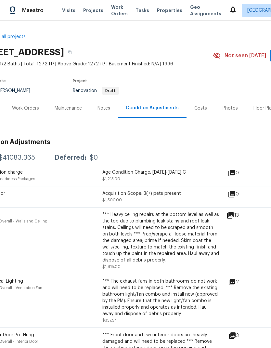
scroll to position [0, 23]
click at [32, 105] on div "Work Orders" at bounding box center [25, 108] width 27 height 7
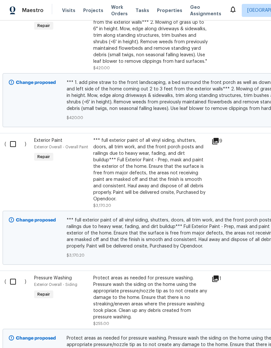
scroll to position [469, 5]
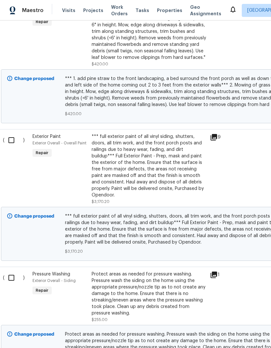
click at [217, 134] on icon at bounding box center [214, 137] width 7 height 7
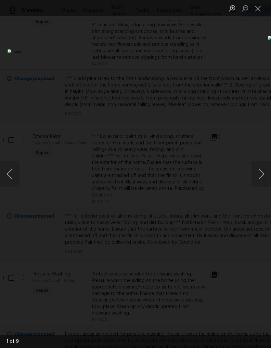
click at [263, 171] on button "Next image" at bounding box center [262, 174] width 20 height 26
click at [263, 172] on button "Next image" at bounding box center [262, 174] width 20 height 26
click at [262, 173] on button "Next image" at bounding box center [262, 174] width 20 height 26
click at [260, 172] on button "Next image" at bounding box center [262, 174] width 20 height 26
click at [263, 173] on button "Next image" at bounding box center [262, 174] width 20 height 26
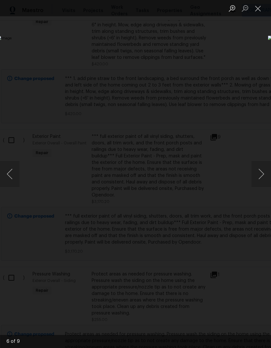
click at [10, 170] on button "Previous image" at bounding box center [10, 174] width 20 height 26
click at [262, 175] on button "Next image" at bounding box center [262, 174] width 20 height 26
click at [263, 175] on button "Next image" at bounding box center [262, 174] width 20 height 26
click at [264, 173] on button "Next image" at bounding box center [262, 174] width 20 height 26
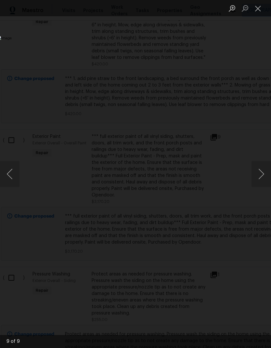
click at [261, 177] on button "Next image" at bounding box center [262, 174] width 20 height 26
click at [258, 8] on button "Close lightbox" at bounding box center [258, 8] width 13 height 11
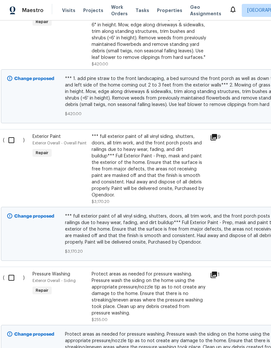
click at [145, 286] on div "Protect areas as needed for pressure washing. Pressure wash the siding on the h…" at bounding box center [149, 294] width 114 height 46
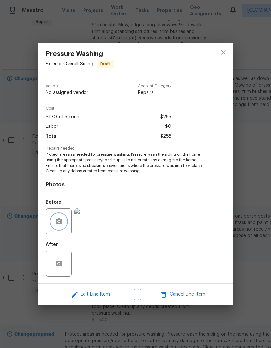
click at [61, 225] on icon "button" at bounding box center [59, 222] width 8 height 8
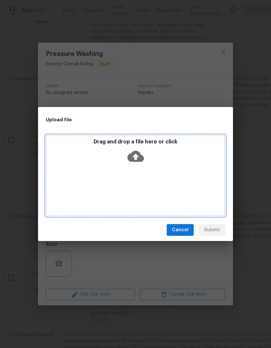
click at [138, 156] on icon at bounding box center [135, 156] width 17 height 11
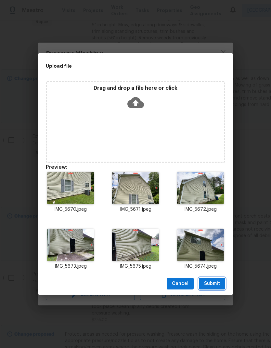
click at [220, 284] on button "Submit" at bounding box center [212, 284] width 26 height 12
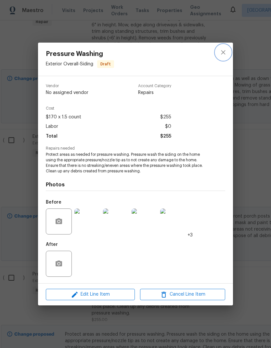
click at [228, 49] on button "close" at bounding box center [224, 53] width 16 height 16
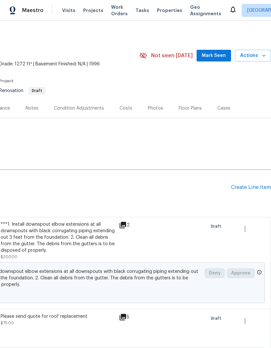
scroll to position [0, 96]
click at [253, 185] on div "Create Line Item" at bounding box center [251, 187] width 40 height 6
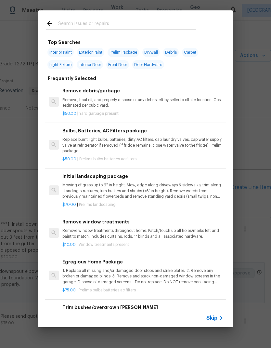
click at [93, 20] on input "text" at bounding box center [127, 25] width 138 height 10
type input "Wind"
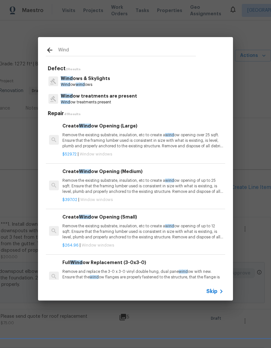
click at [99, 77] on p "Wind ows & Skylights" at bounding box center [85, 78] width 49 height 7
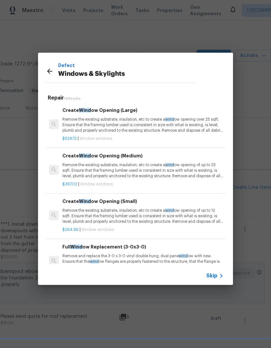
click at [99, 77] on p "Windows & Skylights" at bounding box center [127, 74] width 138 height 10
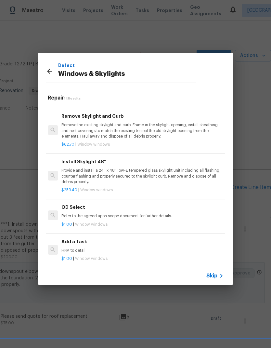
scroll to position [432, 1]
click at [81, 238] on h6 "Add a Task" at bounding box center [141, 241] width 161 height 7
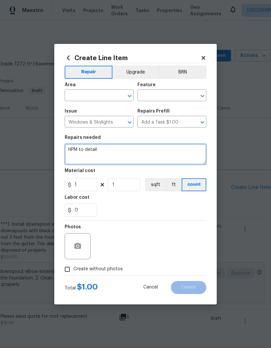
click at [85, 149] on textarea "HPM to detail" at bounding box center [136, 154] width 142 height 21
click at [72, 146] on textarea "HPM to detail" at bounding box center [136, 154] width 142 height 21
click at [72, 145] on textarea "HPM to detail" at bounding box center [136, 154] width 142 height 21
paste textarea "1. Ensure all windows are secure, operate properly, and all window latches are …"
click at [75, 146] on textarea "1. Ensure all windows are secure, operate properly, and all window latches are …" at bounding box center [136, 154] width 142 height 21
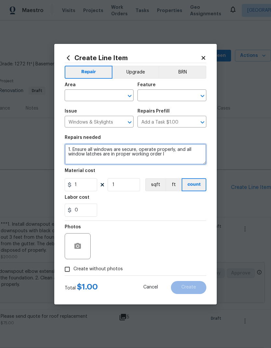
click at [109, 148] on textarea "1. Ensure all windows are secure, operate properly, and all window latches are …" at bounding box center [136, 154] width 142 height 21
click at [75, 148] on textarea "1. Ensure all windows are secure, operate properly, and all window latches are …" at bounding box center [136, 154] width 142 height 21
click at [173, 152] on textarea "Ensure all windows are secure, operate properly, and all window latches are in …" at bounding box center [136, 154] width 142 height 21
click at [189, 154] on textarea "Ensure all windows are secure, operate properly, and all window latches are in …" at bounding box center [136, 154] width 142 height 21
type textarea "Ensure all windows are secure, operate properly, and all window latches are in …"
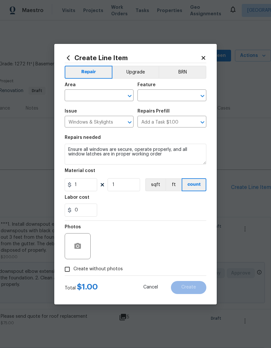
click at [111, 93] on input "text" at bounding box center [90, 96] width 51 height 10
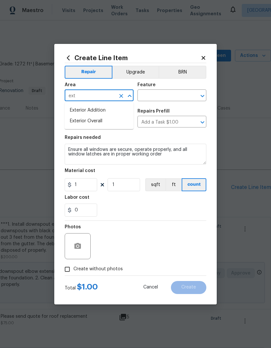
click at [103, 119] on li "Exterior Overall" at bounding box center [99, 121] width 69 height 11
type input "Exterior Overall"
click at [165, 91] on input "text" at bounding box center [163, 96] width 51 height 10
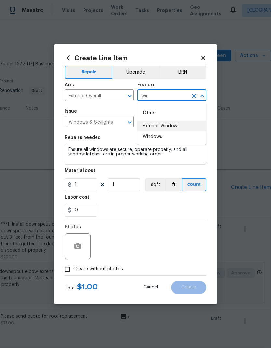
click at [180, 124] on li "Exterior Windows" at bounding box center [172, 126] width 69 height 11
type input "Exterior Windows"
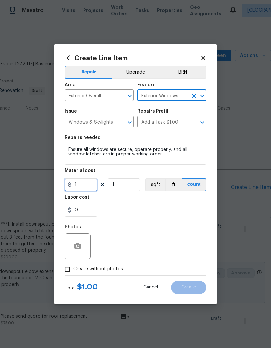
click at [91, 188] on input "1" at bounding box center [81, 184] width 33 height 13
type input "35"
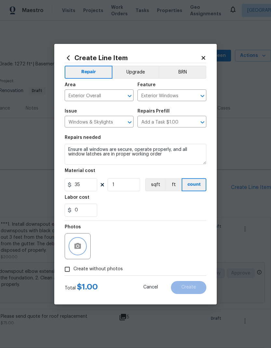
click at [80, 243] on icon "button" at bounding box center [78, 246] width 8 height 8
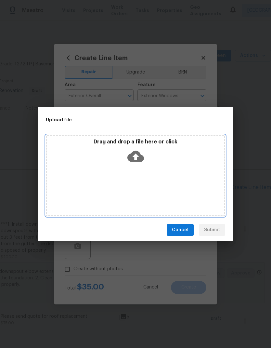
click at [139, 154] on icon at bounding box center [135, 156] width 17 height 11
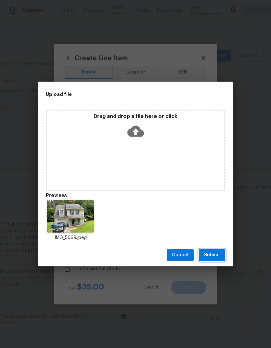
click at [223, 253] on button "Submit" at bounding box center [212, 255] width 26 height 12
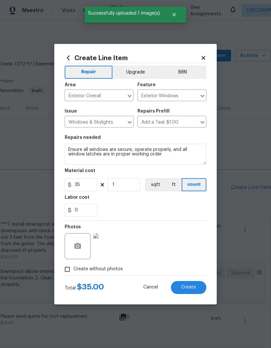
click at [195, 287] on span "Create" at bounding box center [188, 287] width 15 height 5
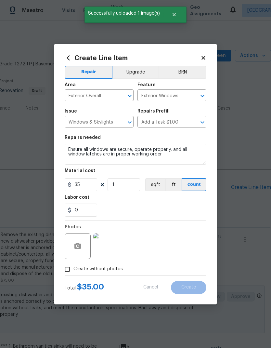
type input "0"
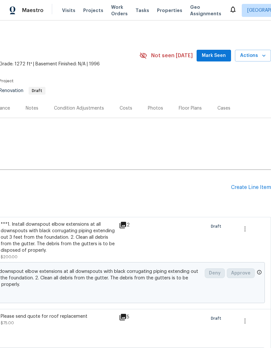
click at [259, 187] on div "Create Line Item" at bounding box center [251, 187] width 40 height 6
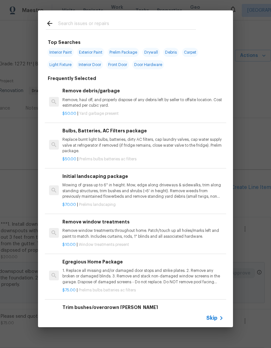
click at [95, 21] on input "text" at bounding box center [127, 25] width 138 height 10
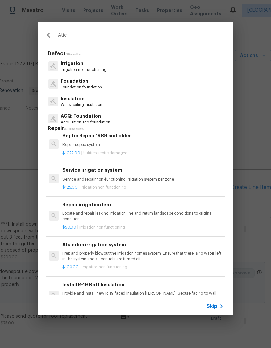
scroll to position [211, 0]
type input "Attic st"
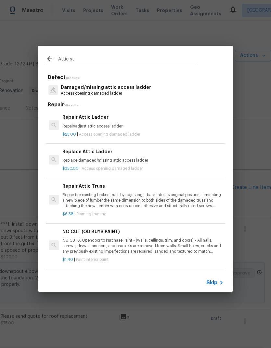
scroll to position [0, 0]
click at [103, 124] on p "Repair/adjust attic access ladder" at bounding box center [142, 127] width 161 height 6
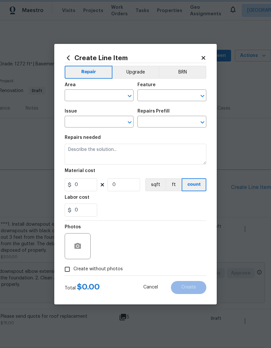
type input "Access Opening"
type input "Damaged/missing attic access ladder"
type textarea "Repair/adjust attic access ladder"
type input "1"
type input "Repair Attic Ladder $25.00"
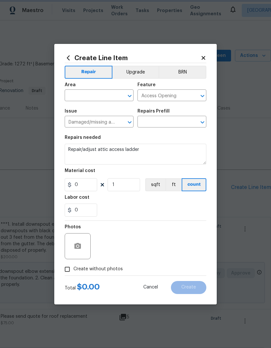
type input "25"
click at [102, 123] on input "Damaged/missing attic access ladder" at bounding box center [90, 122] width 51 height 10
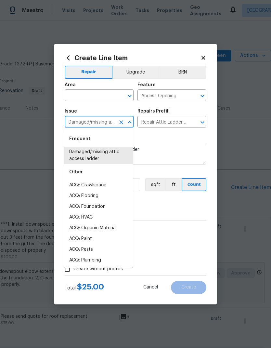
click at [105, 93] on input "text" at bounding box center [90, 96] width 51 height 10
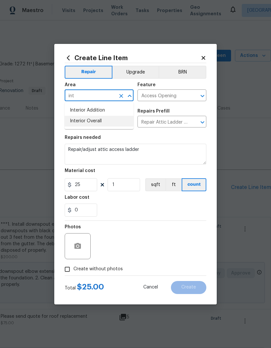
click at [100, 121] on li "Interior Overall" at bounding box center [99, 121] width 69 height 11
type input "Interior Overall"
click at [202, 119] on icon "Open" at bounding box center [203, 122] width 8 height 8
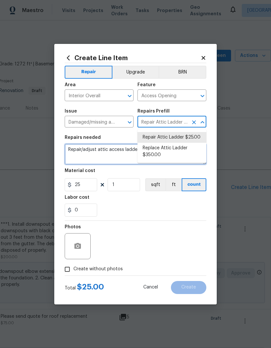
click at [116, 151] on textarea "Repair/adjust attic access ladder" at bounding box center [136, 154] width 142 height 21
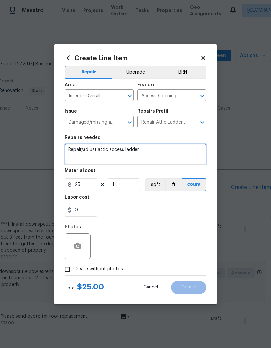
click at [71, 146] on textarea "Repair/adjust attic access ladder" at bounding box center [136, 154] width 142 height 21
paste textarea "3. Thoroughly inspect the attic for possible pest and rodent activity as well a…"
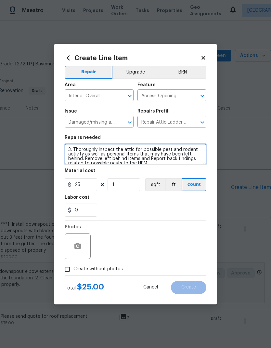
scroll to position [2, 0]
click at [74, 147] on textarea "3. Thoroughly inspect the attic for possible pest and rodent activity as well a…" at bounding box center [136, 154] width 142 height 21
type textarea "Thoroughly inspect the attic for possible pest and rodent activity as well as p…"
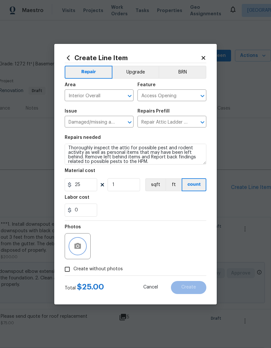
click at [83, 245] on button "button" at bounding box center [78, 246] width 16 height 16
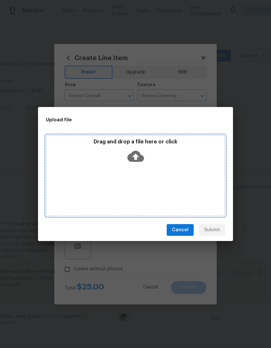
click at [139, 156] on icon at bounding box center [135, 156] width 17 height 11
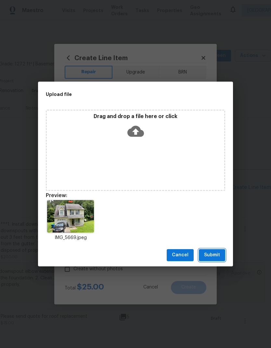
click at [223, 255] on button "Submit" at bounding box center [212, 255] width 26 height 12
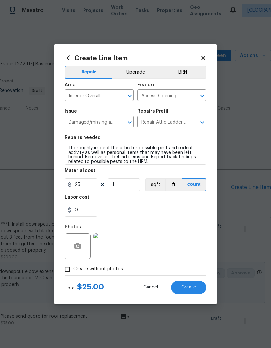
click at [198, 287] on button "Create" at bounding box center [188, 287] width 35 height 13
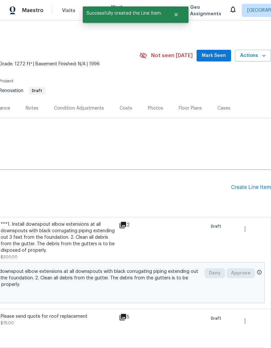
click at [258, 188] on div "Create Line Item" at bounding box center [251, 187] width 40 height 6
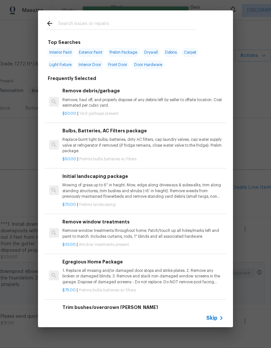
click at [97, 18] on div at bounding box center [121, 23] width 166 height 26
click at [135, 51] on span "Prelim Package" at bounding box center [124, 52] width 32 height 9
type input "Prelim Package"
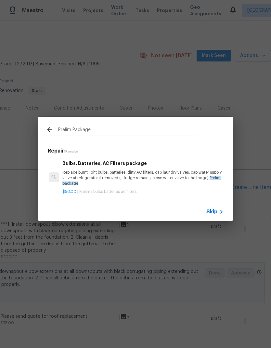
click at [114, 169] on div "Bulbs, Batteries, AC Filters package Replace burnt light bulbs, batteries, dirt…" at bounding box center [142, 173] width 161 height 27
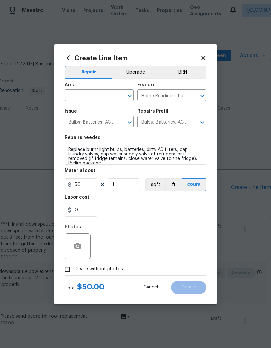
click at [112, 92] on input "text" at bounding box center [90, 96] width 51 height 10
click at [100, 119] on li "Interior Overall" at bounding box center [99, 121] width 69 height 11
type input "Interior Overall"
click at [77, 250] on icon "button" at bounding box center [78, 246] width 8 height 8
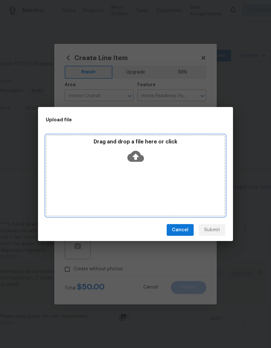
click at [140, 155] on icon at bounding box center [135, 156] width 17 height 11
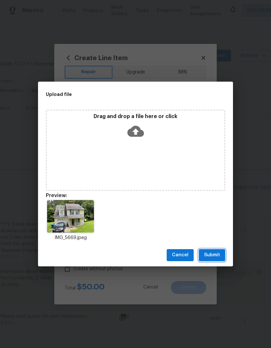
click at [217, 261] on button "Submit" at bounding box center [212, 255] width 26 height 12
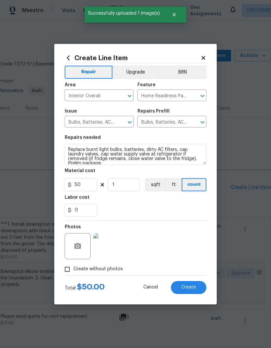
click at [196, 289] on button "Create" at bounding box center [188, 287] width 35 height 13
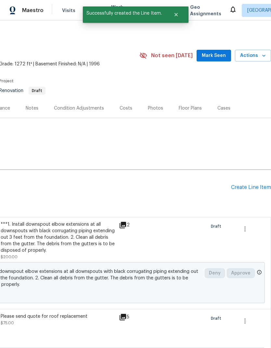
click at [255, 187] on div "Create Line Item" at bounding box center [251, 187] width 40 height 6
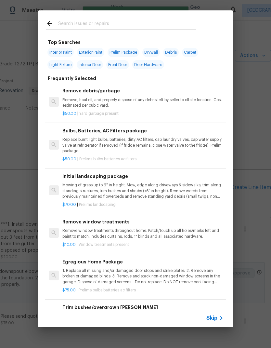
click at [99, 26] on input "text" at bounding box center [127, 25] width 138 height 10
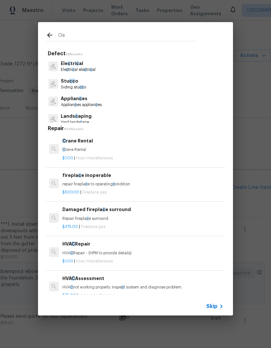
type input "Clea"
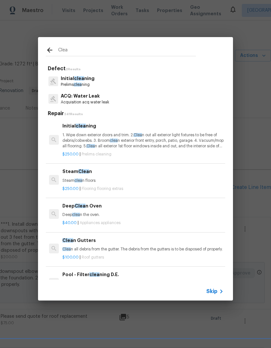
click at [89, 78] on p "Initial clea ning" at bounding box center [78, 78] width 34 height 7
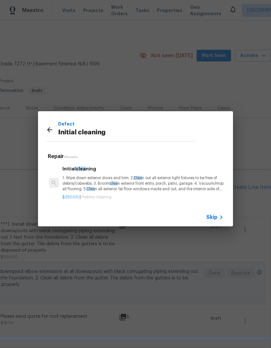
click at [92, 172] on h6 "Initial clea ning" at bounding box center [142, 168] width 161 height 7
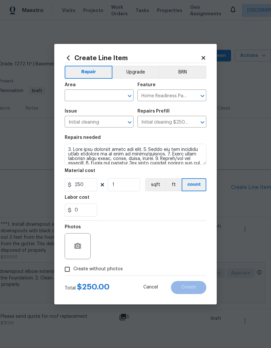
click at [109, 92] on input "text" at bounding box center [90, 96] width 51 height 10
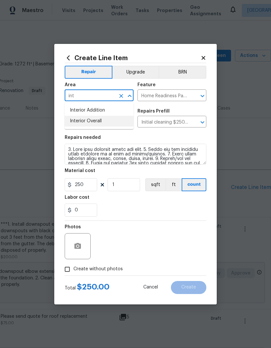
click at [100, 123] on li "Interior Overall" at bounding box center [99, 121] width 69 height 11
type input "Interior Overall"
click at [86, 243] on div at bounding box center [78, 246] width 26 height 26
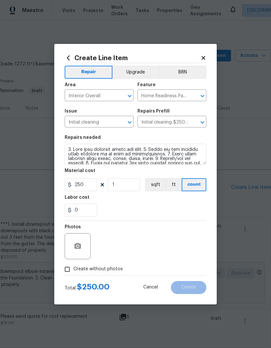
click at [73, 257] on div at bounding box center [78, 246] width 26 height 26
click at [80, 246] on icon "button" at bounding box center [77, 246] width 7 height 6
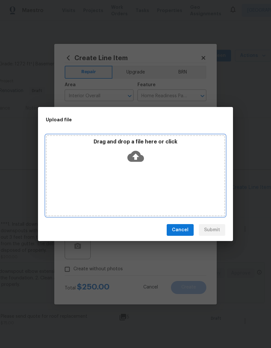
click at [135, 160] on icon at bounding box center [135, 156] width 17 height 11
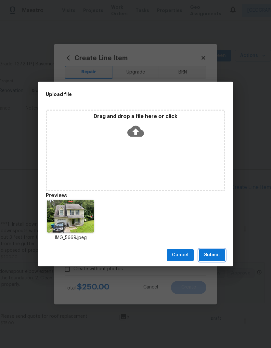
click at [219, 253] on span "Submit" at bounding box center [212, 255] width 16 height 8
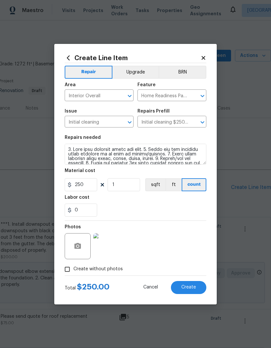
click at [196, 289] on button "Create" at bounding box center [188, 287] width 35 height 13
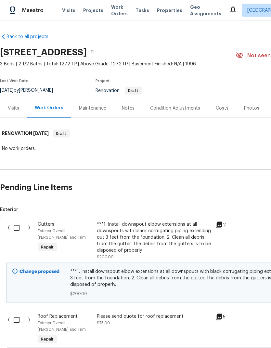
scroll to position [0, 0]
